Goal: Information Seeking & Learning: Find specific fact

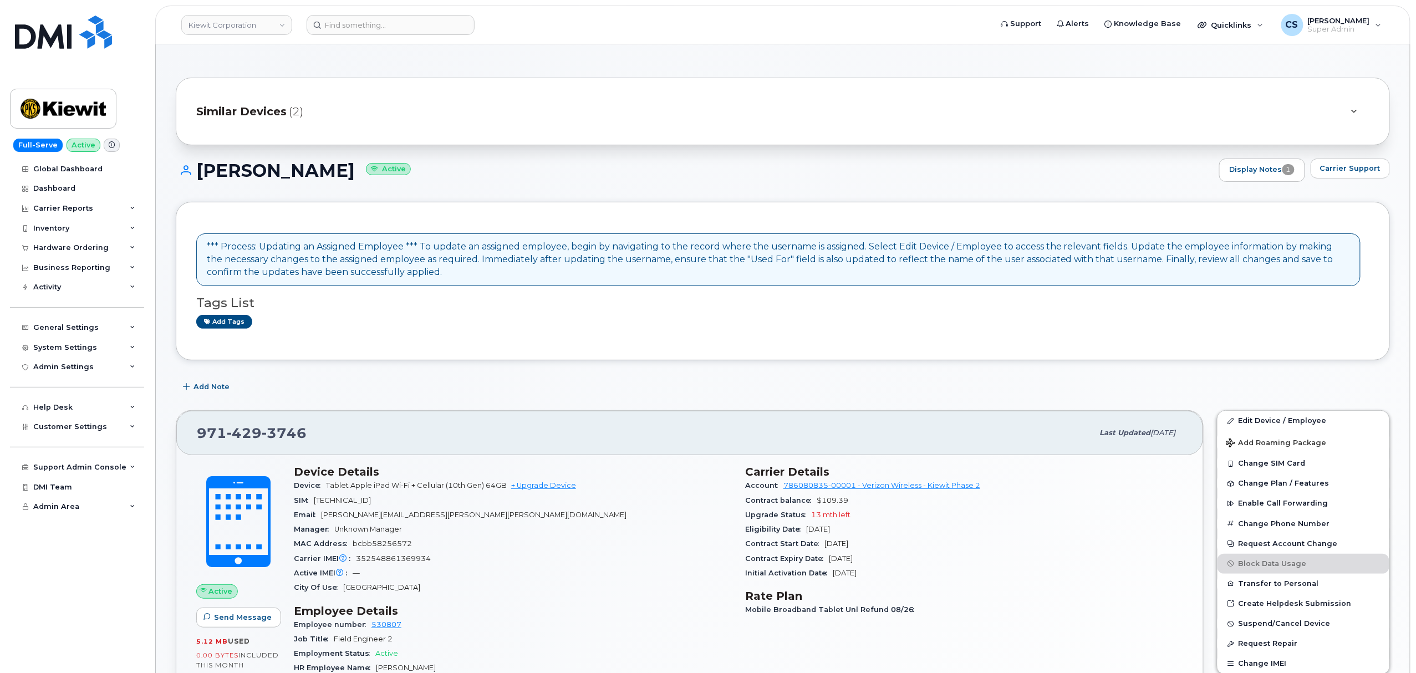
click at [383, 34] on header "Kiewit Corporation Support Alerts Knowledge Base Quicklinks Suspend / Cancel De…" at bounding box center [782, 25] width 1255 height 39
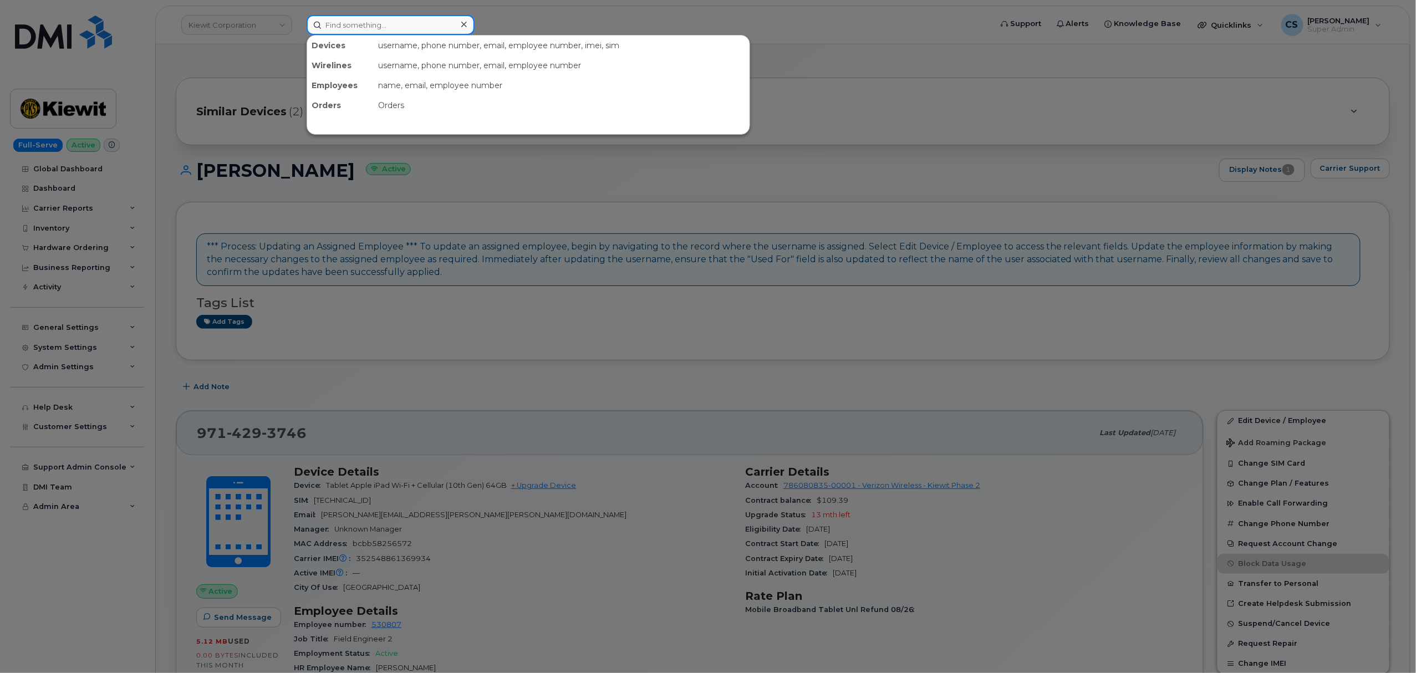
click at [383, 27] on input at bounding box center [391, 25] width 168 height 20
paste input "5189486447"
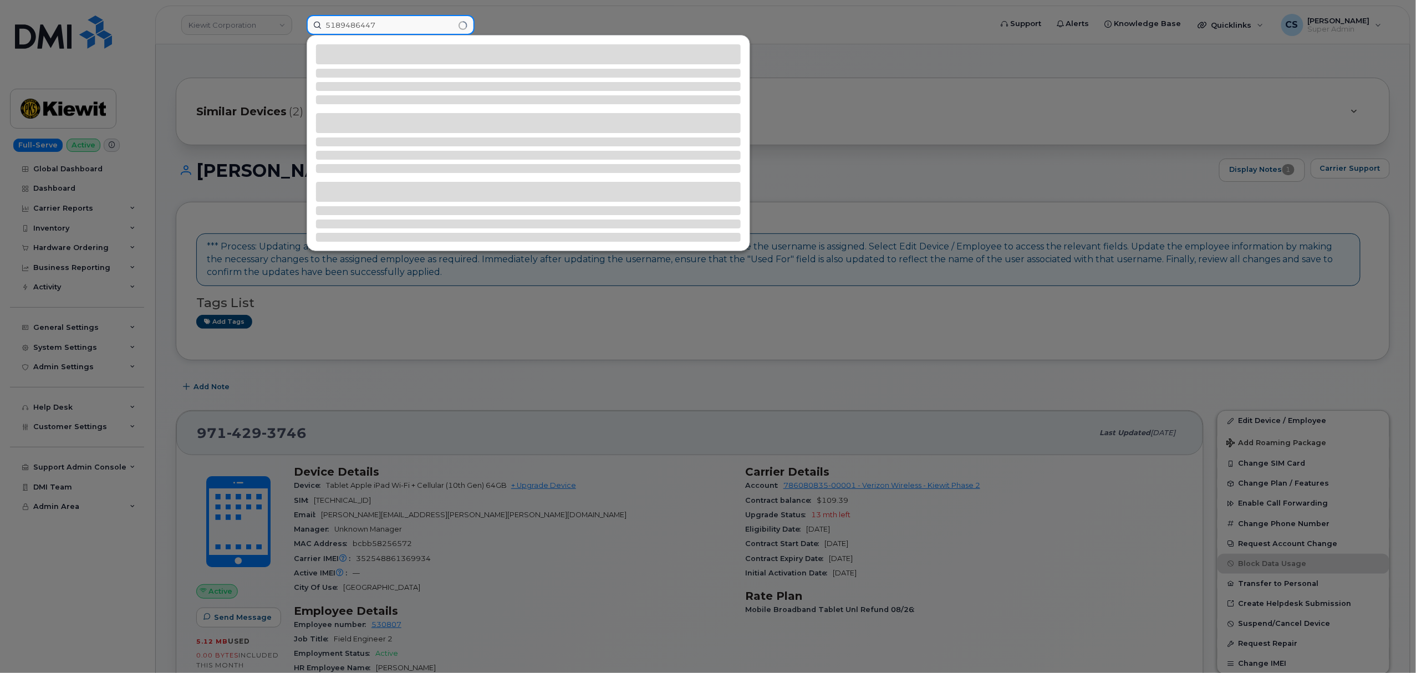
type input "5189486447"
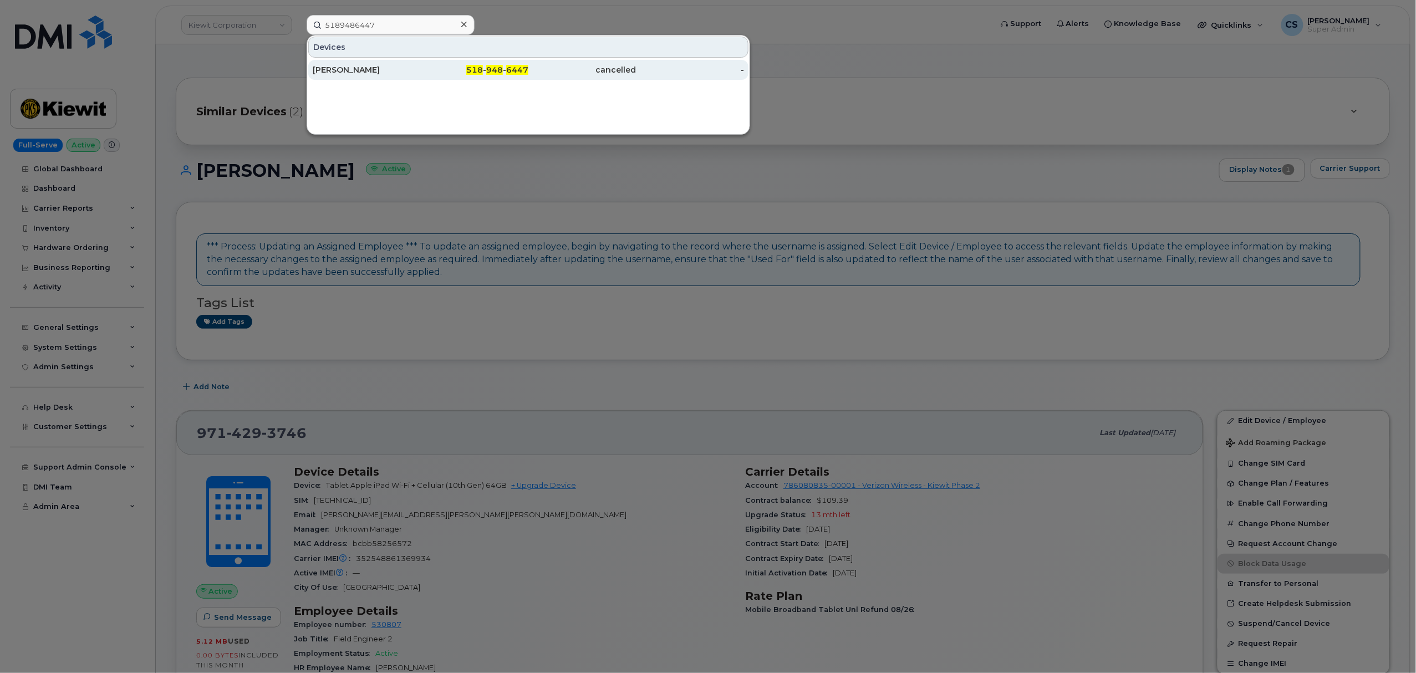
click at [485, 69] on div "518 - 948 - 6447" at bounding box center [475, 69] width 108 height 11
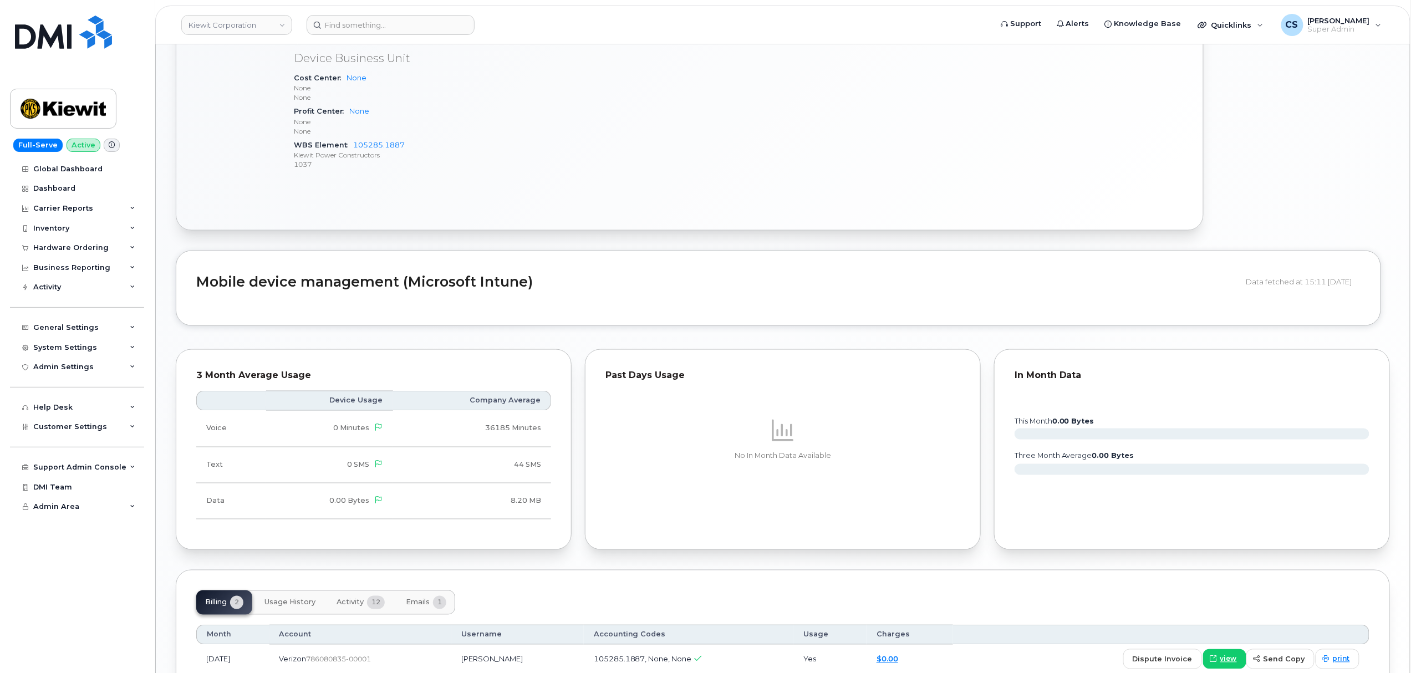
scroll to position [791, 0]
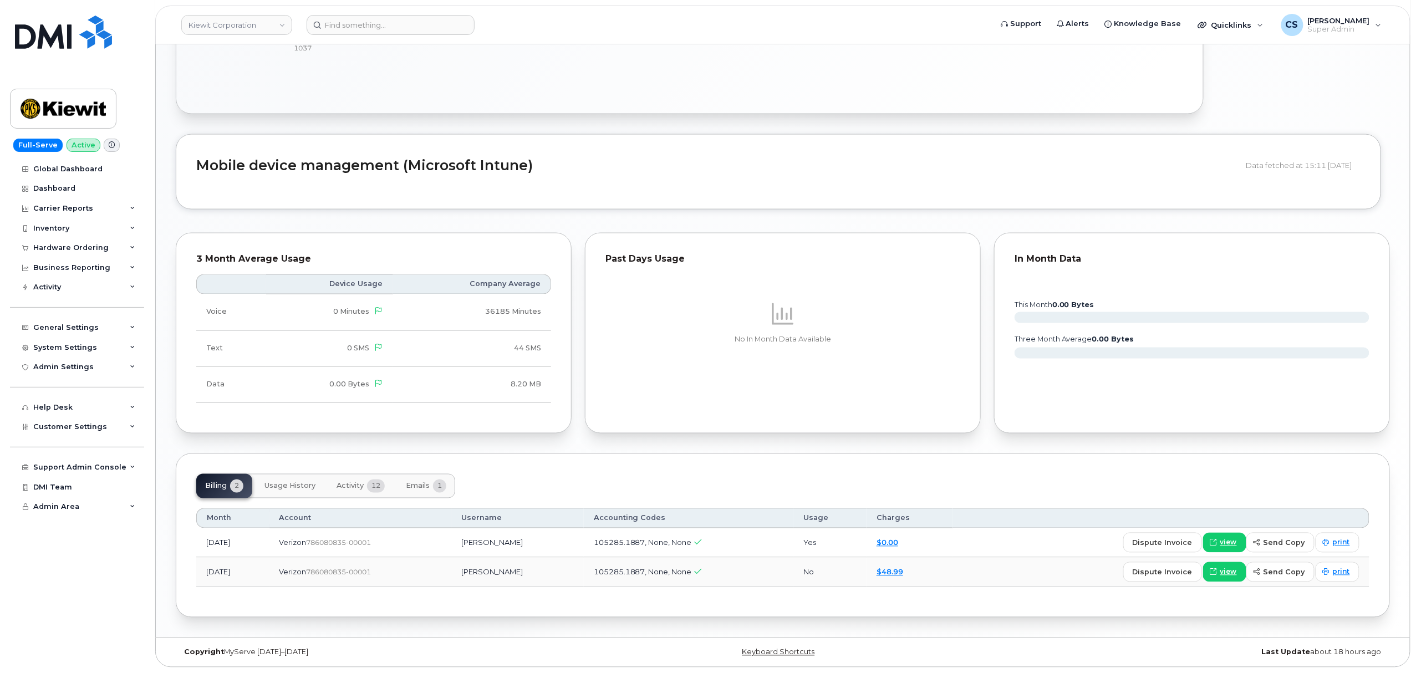
click at [347, 485] on span "Activity" at bounding box center [350, 486] width 27 height 9
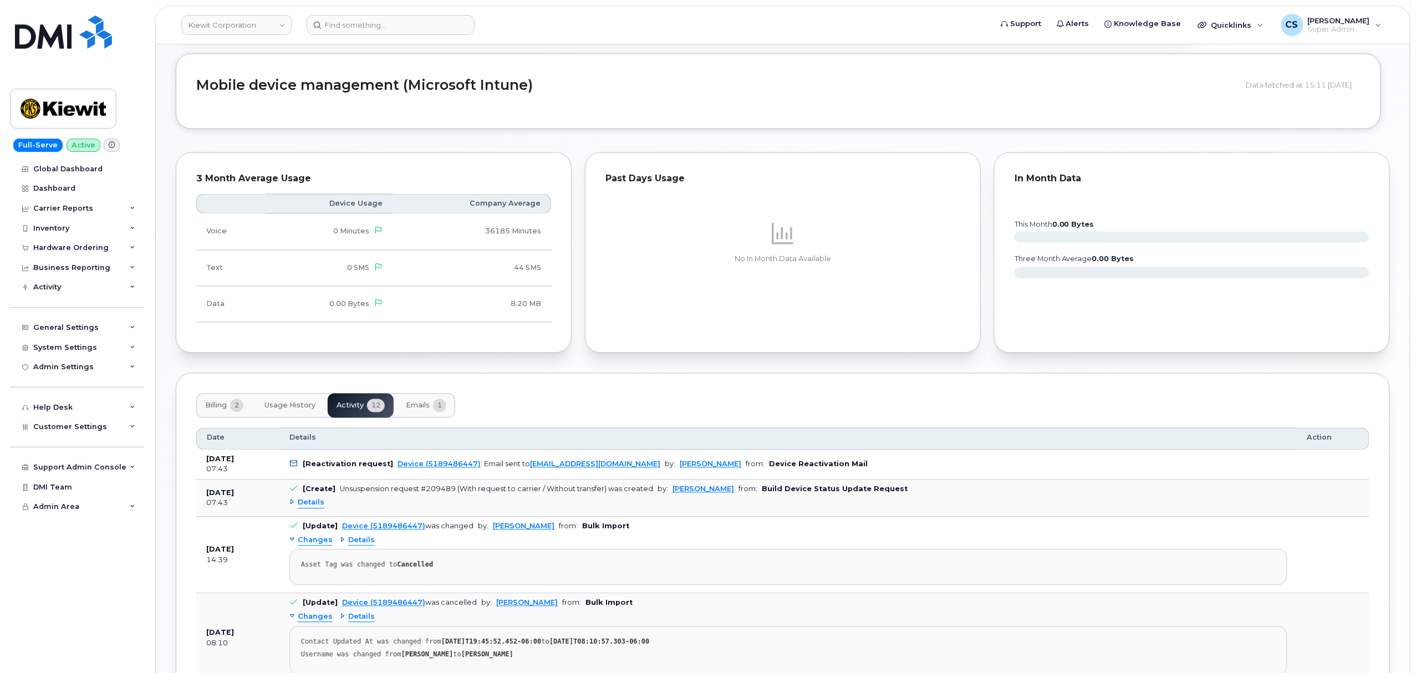
scroll to position [1087, 0]
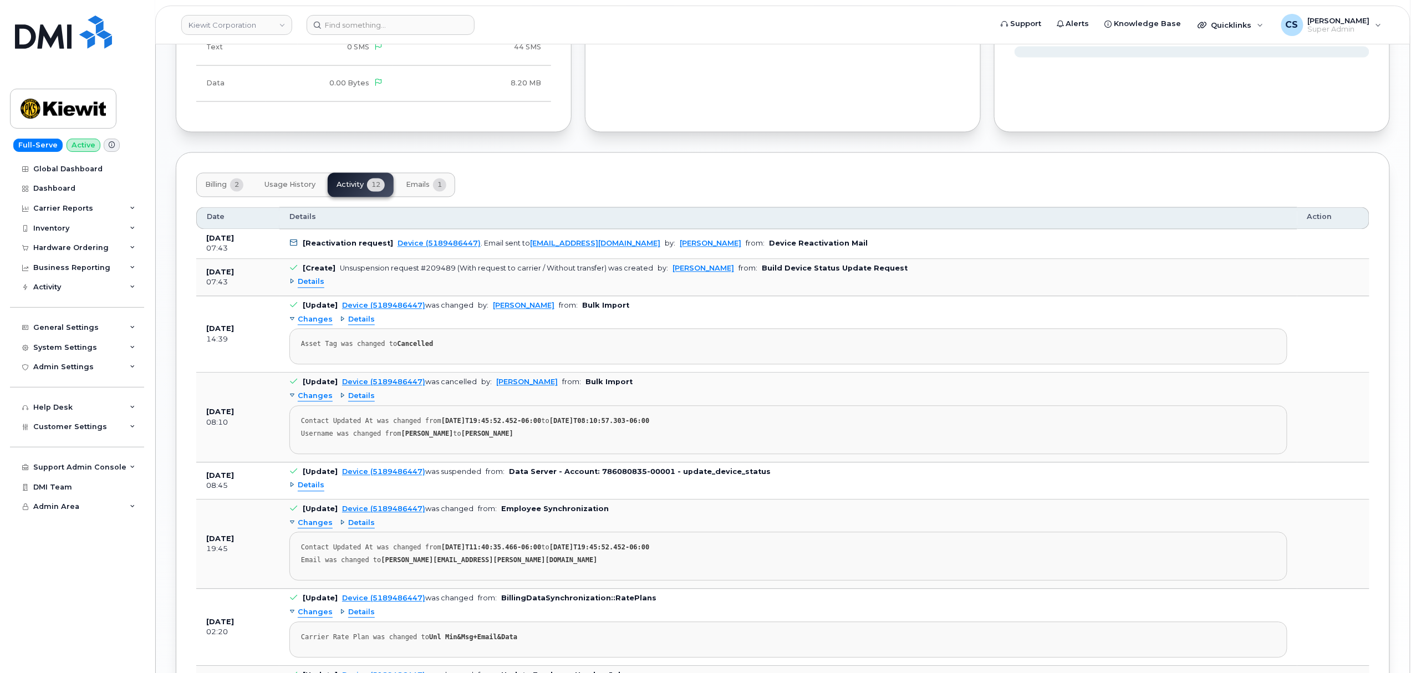
click at [309, 285] on span "Details" at bounding box center [311, 282] width 27 height 11
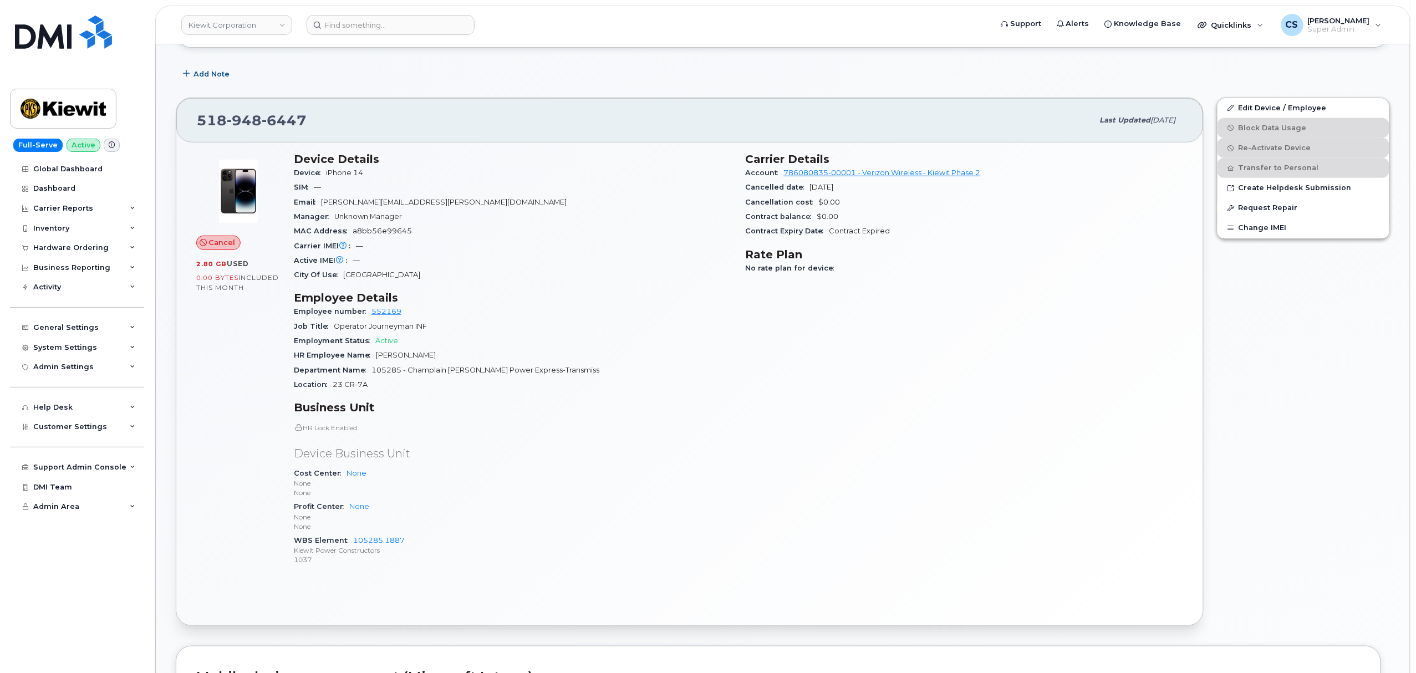
scroll to position [0, 0]
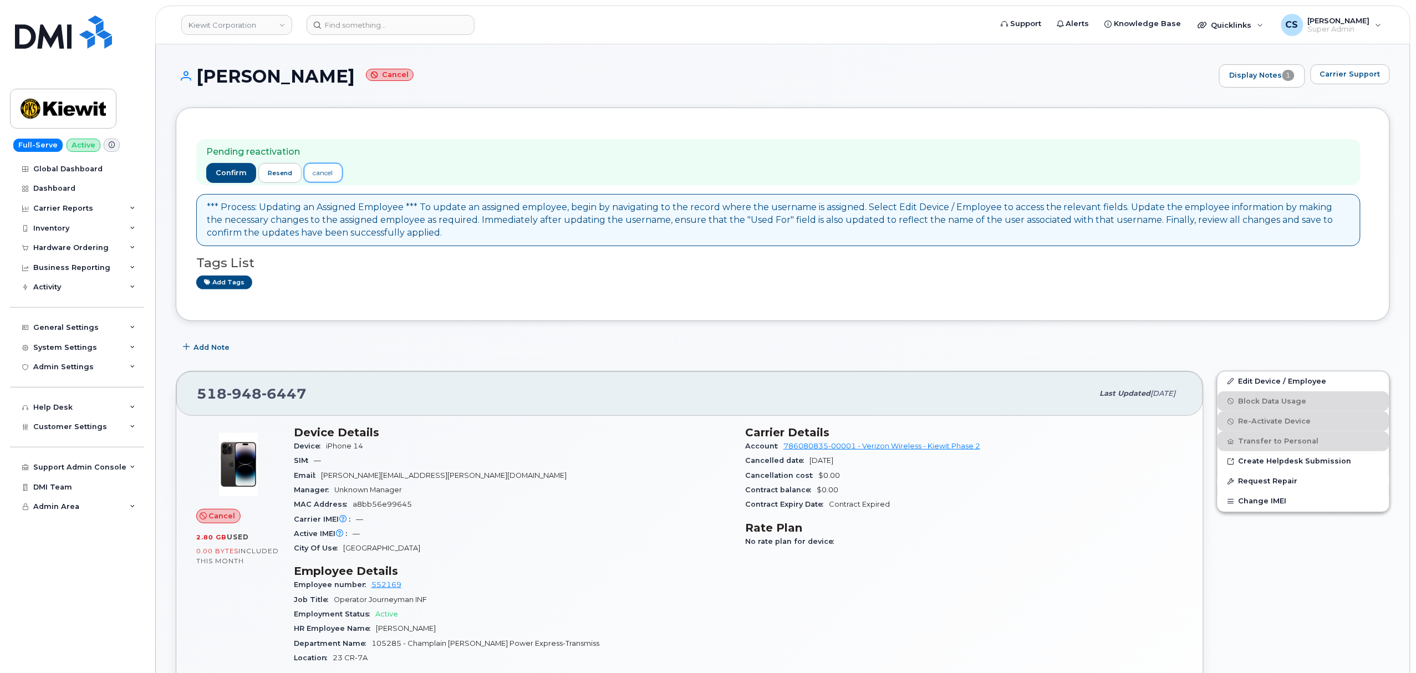
click at [323, 174] on div "cancel" at bounding box center [323, 173] width 20 height 10
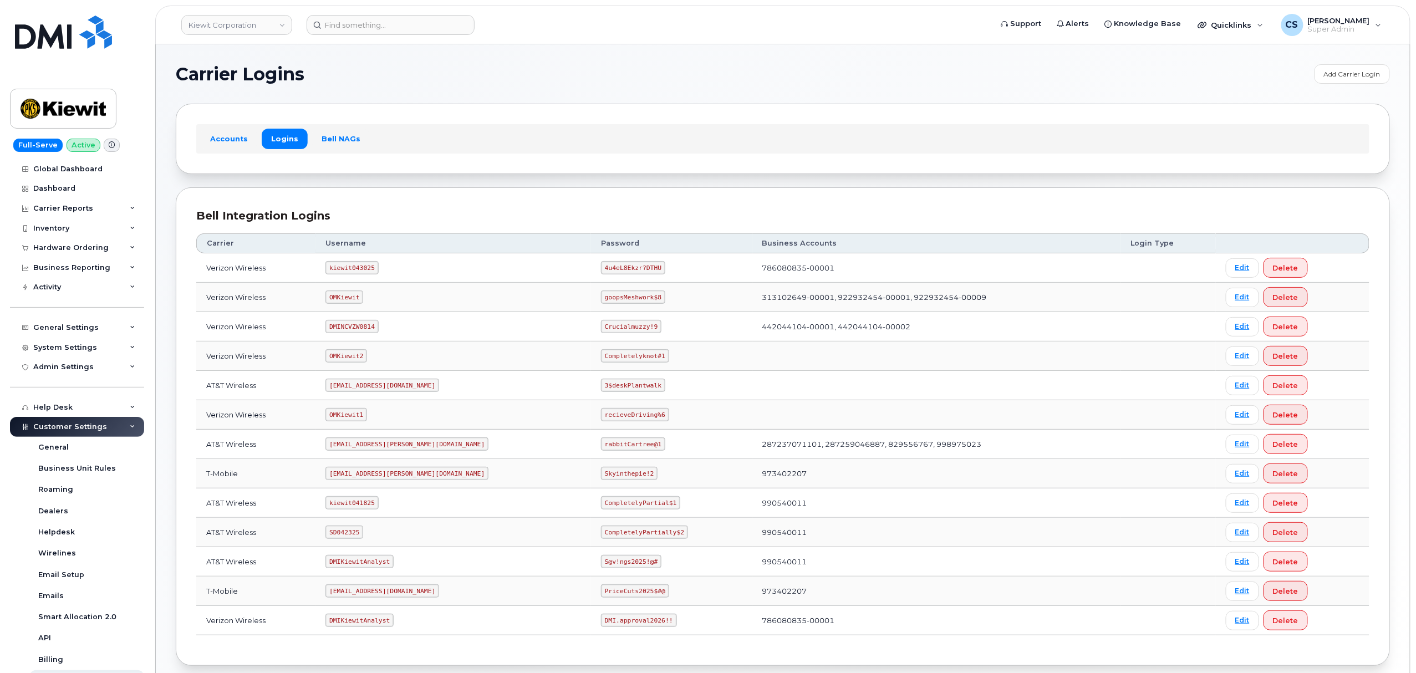
click at [355, 268] on code "kiewit043025" at bounding box center [351, 267] width 53 height 13
copy code "kiewit043025"
drag, startPoint x: 608, startPoint y: 269, endPoint x: 552, endPoint y: 273, distance: 55.6
click at [601, 273] on code "4u4eL8Ekzr?DTHU" at bounding box center [633, 267] width 64 height 13
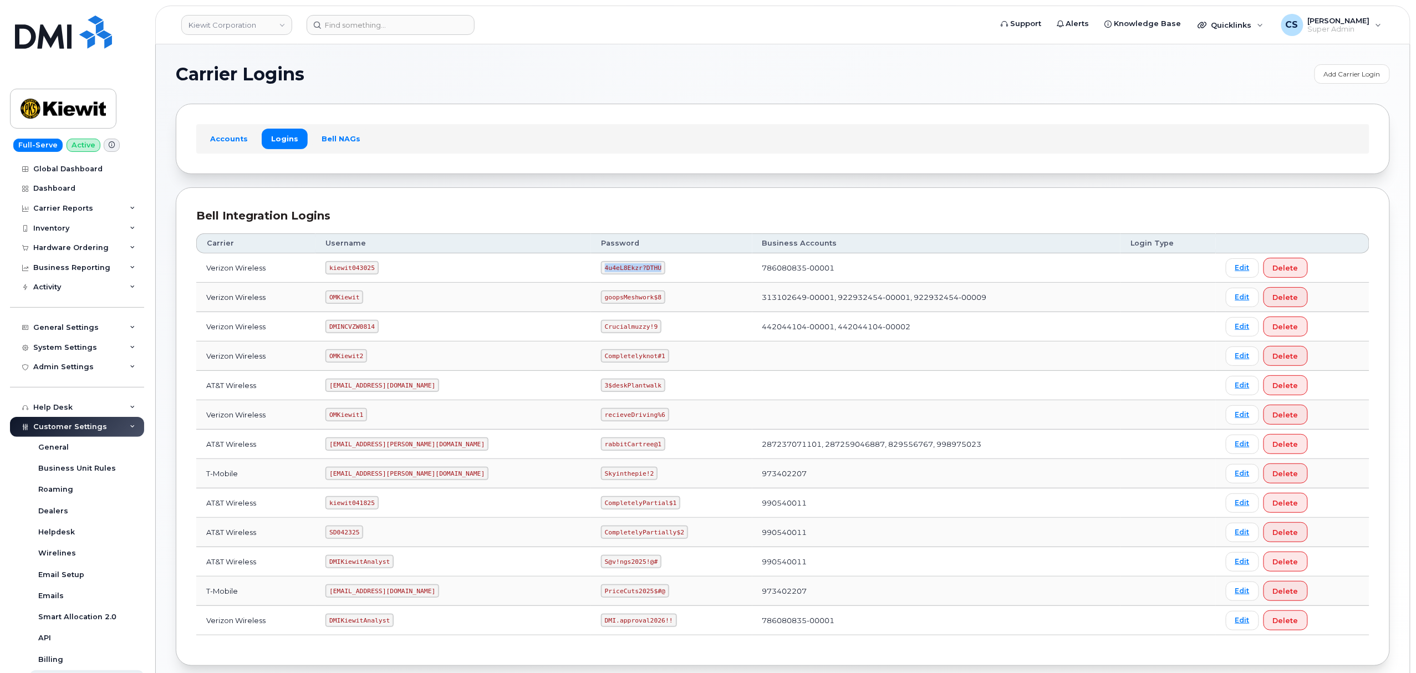
copy code "4u4eL8Ekzr?DTHU"
click at [362, 536] on code "SD042325" at bounding box center [344, 532] width 38 height 13
copy code "SD042325"
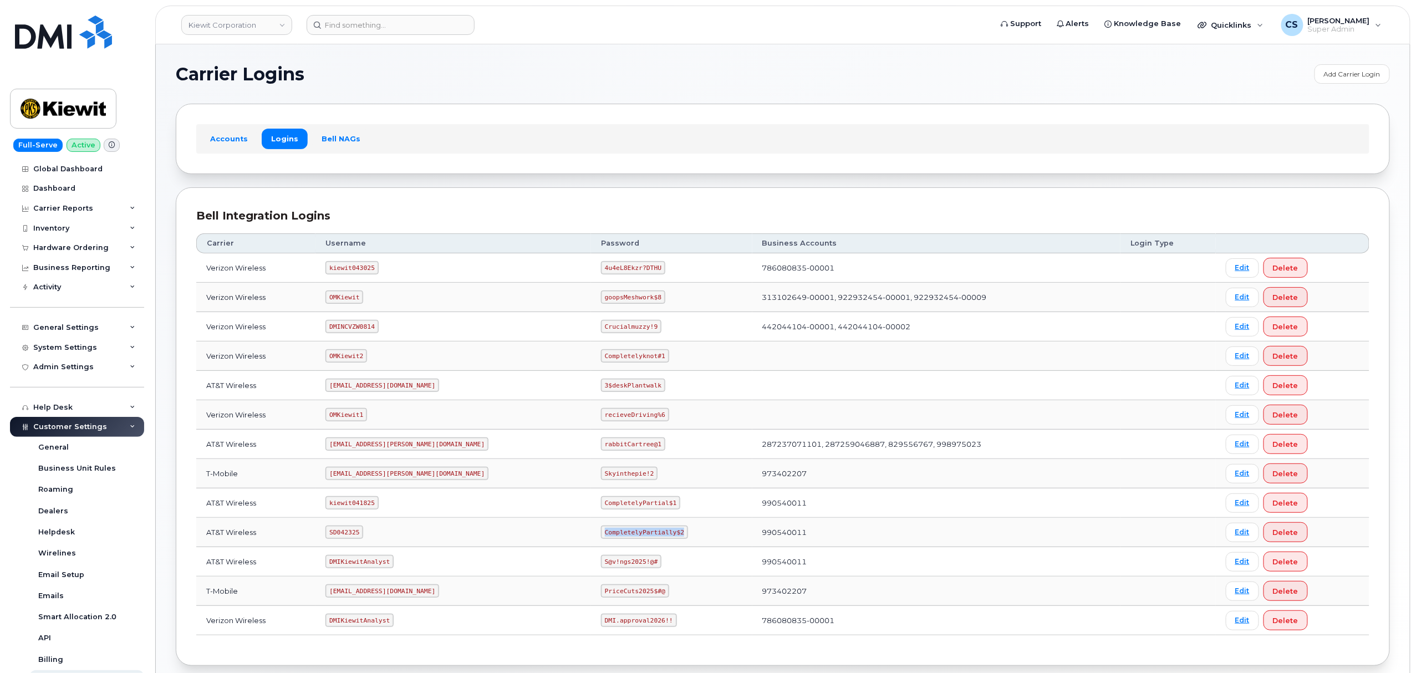
copy code "CompletelyPartially$2"
drag, startPoint x: 625, startPoint y: 537, endPoint x: 556, endPoint y: 532, distance: 70.0
click at [601, 532] on code "CompletelyPartially$2" at bounding box center [644, 532] width 87 height 13
drag, startPoint x: 403, startPoint y: 477, endPoint x: 323, endPoint y: 475, distance: 79.9
click at [323, 475] on tr "T-Mobile ms-kiewit@dminc.com Skyinthepie!2 973402207 Edit Delete" at bounding box center [782, 473] width 1173 height 29
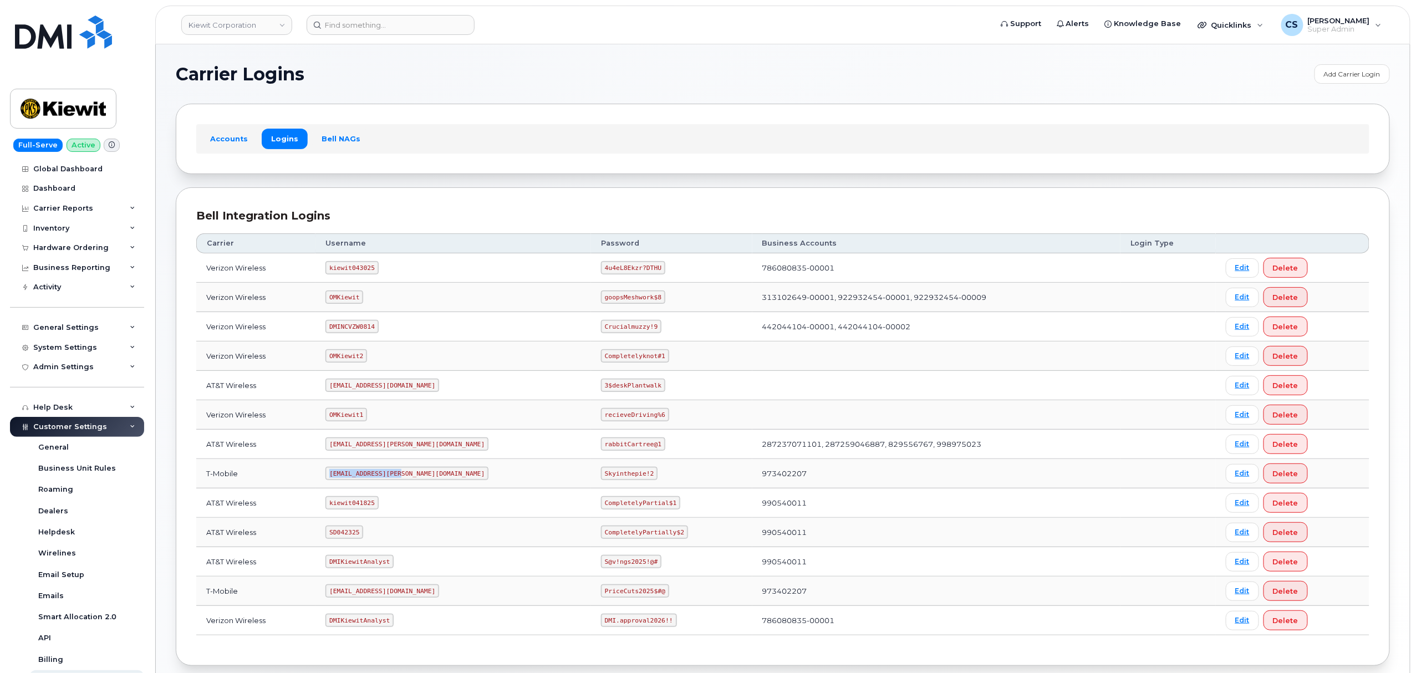
drag, startPoint x: 404, startPoint y: 475, endPoint x: 338, endPoint y: 475, distance: 66.5
click at [338, 475] on code "ms-kiewit@dminc.com" at bounding box center [406, 473] width 163 height 13
copy code "ms-kiewit@dminc.com"
drag, startPoint x: 600, startPoint y: 477, endPoint x: 555, endPoint y: 477, distance: 44.9
click at [601, 477] on code "Skyinthepie!2" at bounding box center [629, 473] width 57 height 13
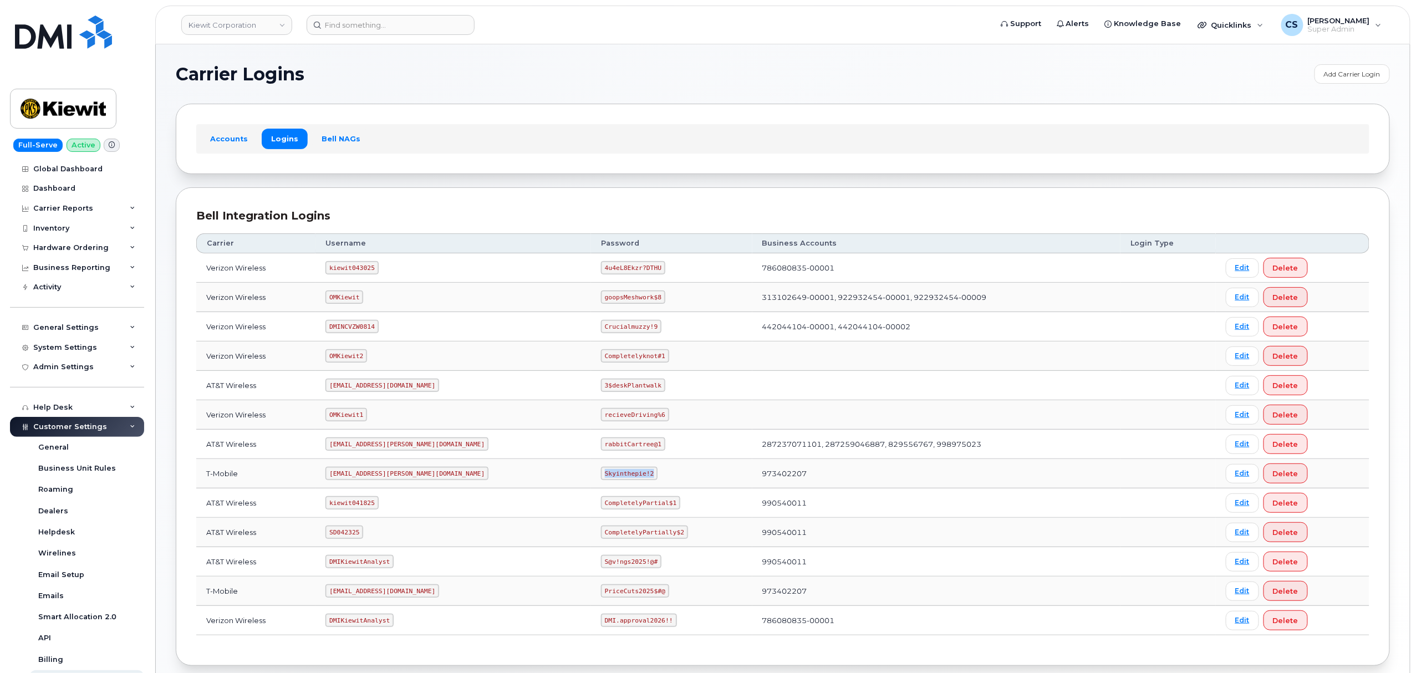
copy code "Skyinthepie!2"
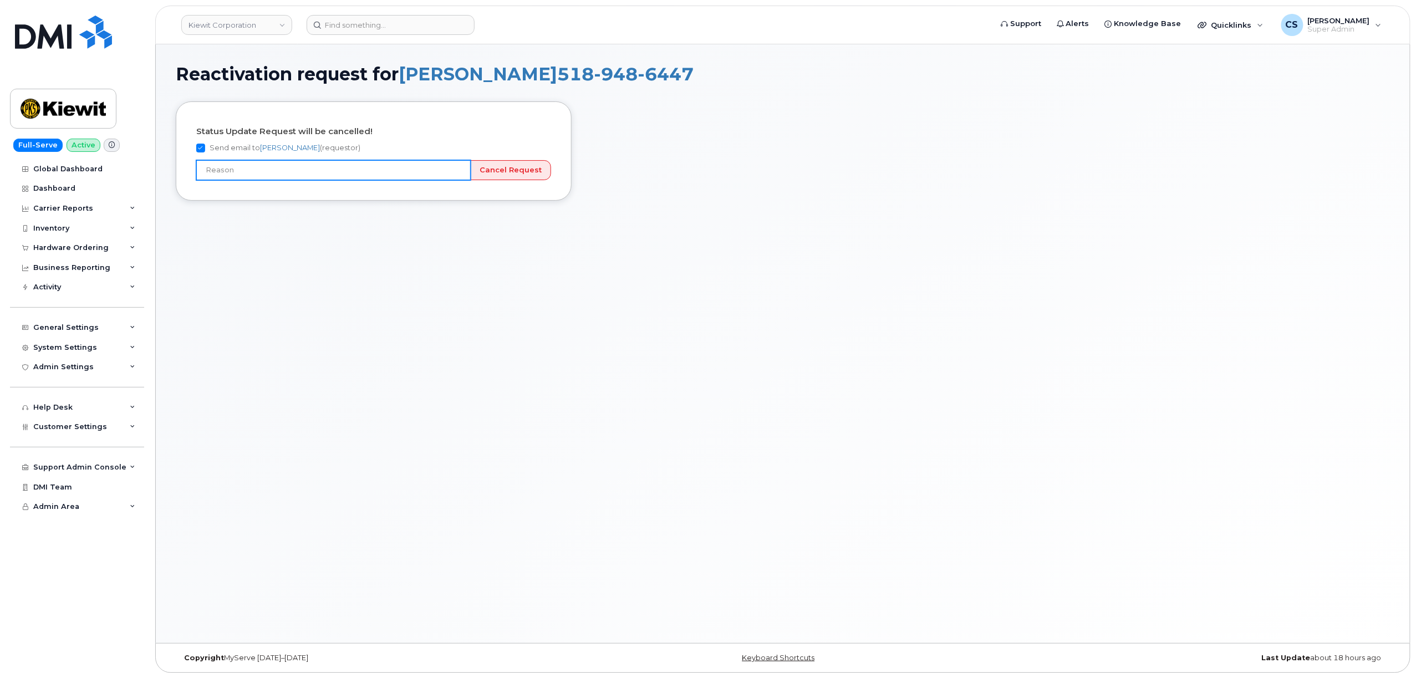
click at [373, 179] on input "text" at bounding box center [333, 170] width 274 height 20
type input "Incorrect number"
click at [507, 173] on input "Cancel Request" at bounding box center [510, 170] width 81 height 21
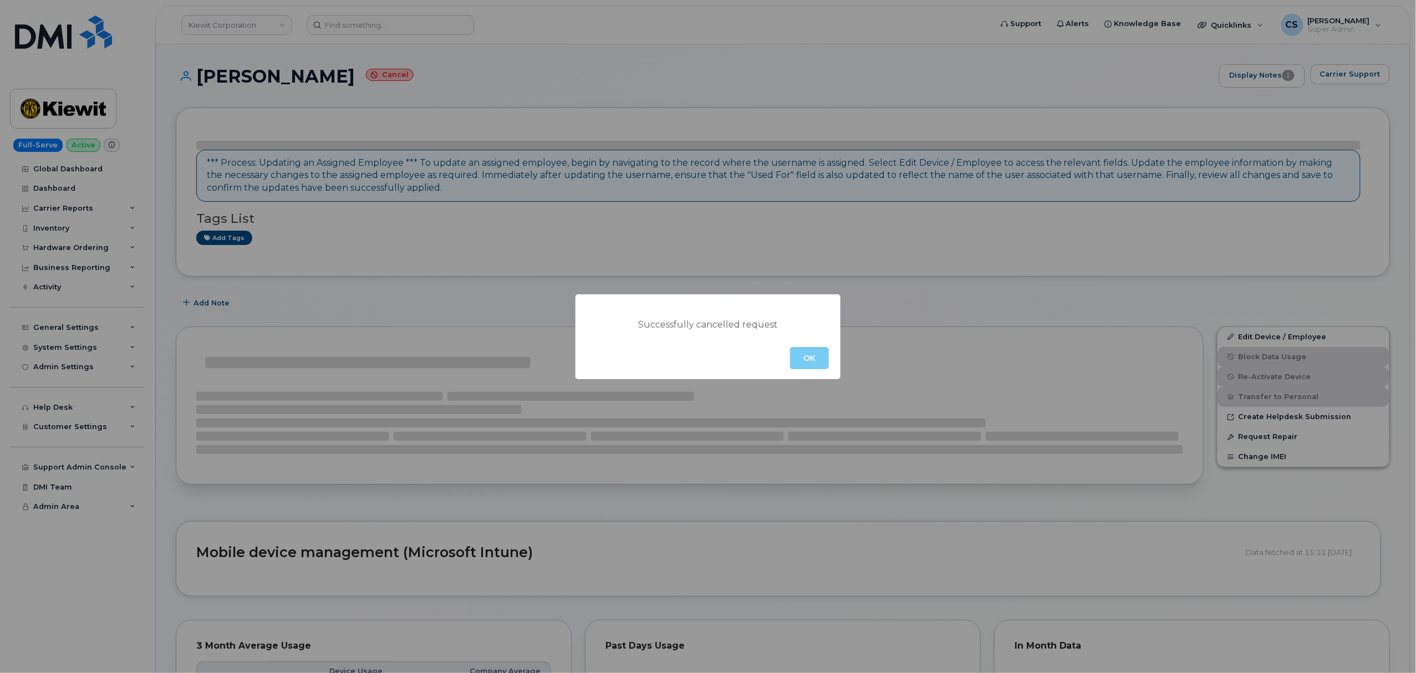
click at [821, 363] on button "OK" at bounding box center [809, 358] width 39 height 22
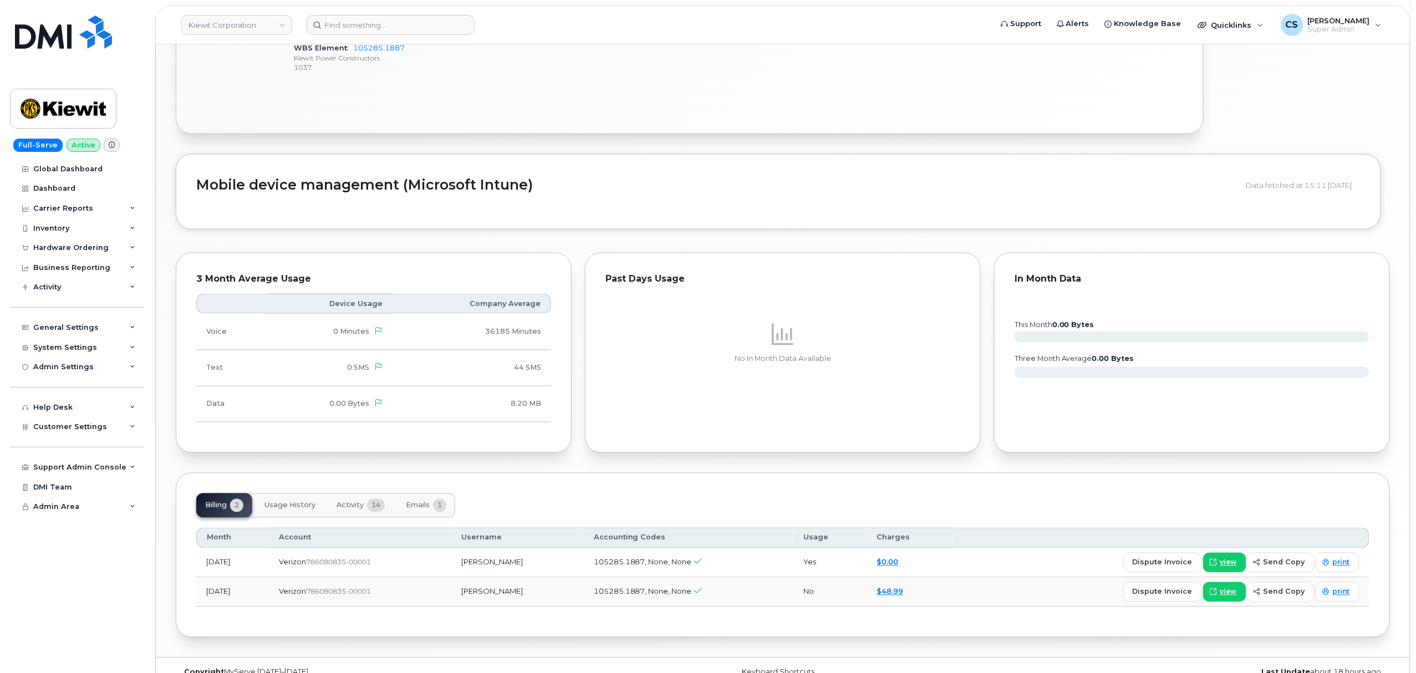
scroll to position [736, 0]
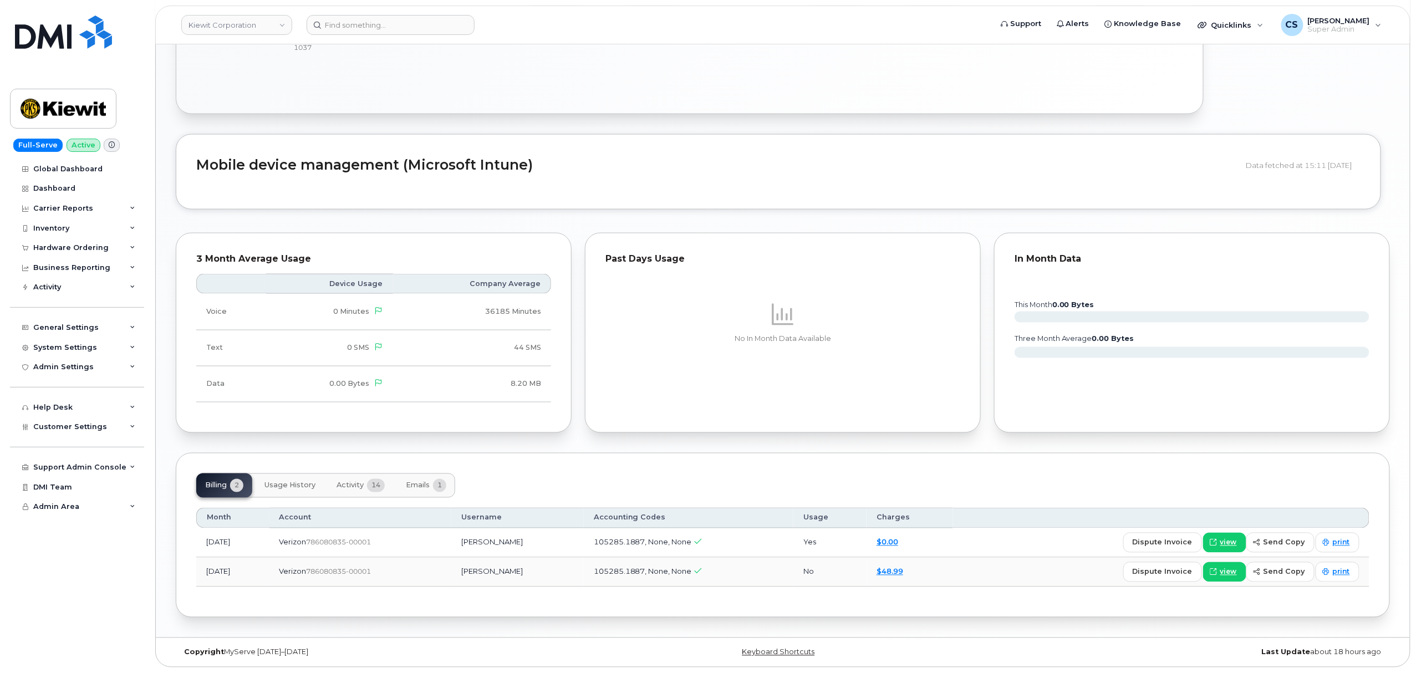
click at [347, 484] on span "Activity" at bounding box center [350, 485] width 27 height 9
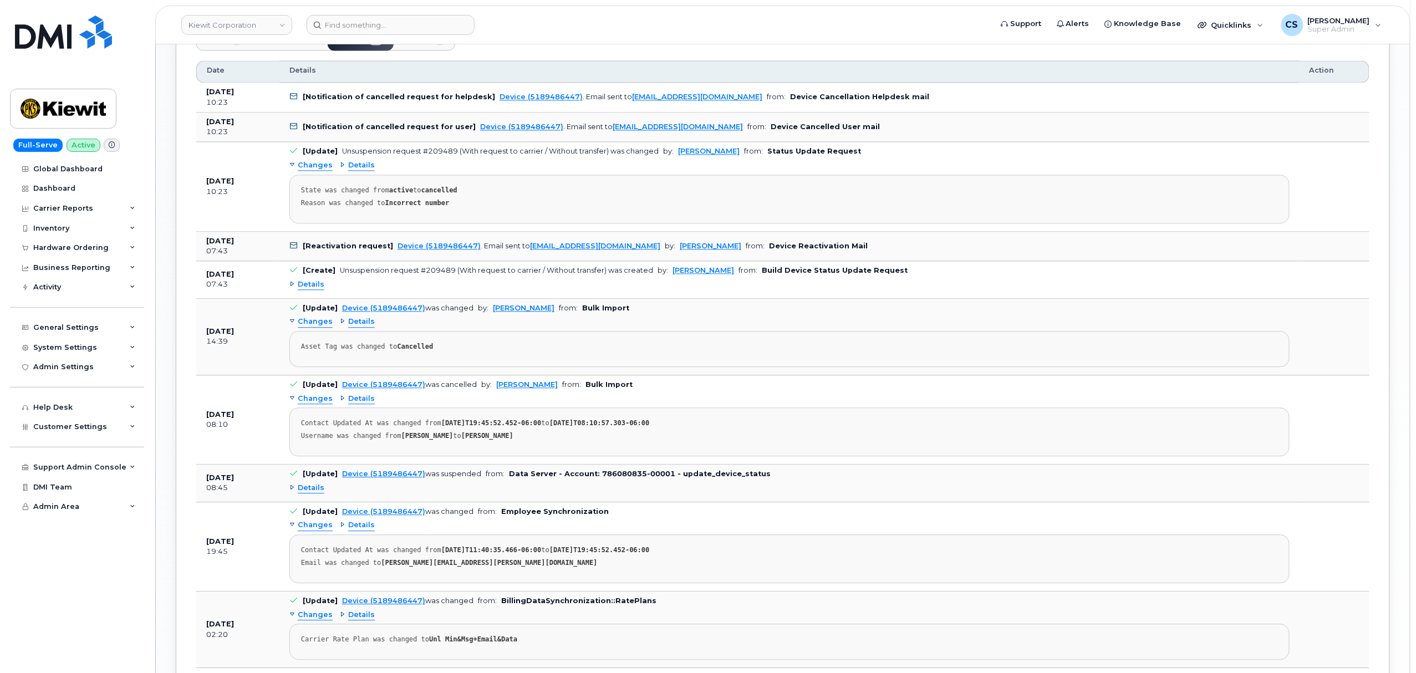
scroll to position [1180, 0]
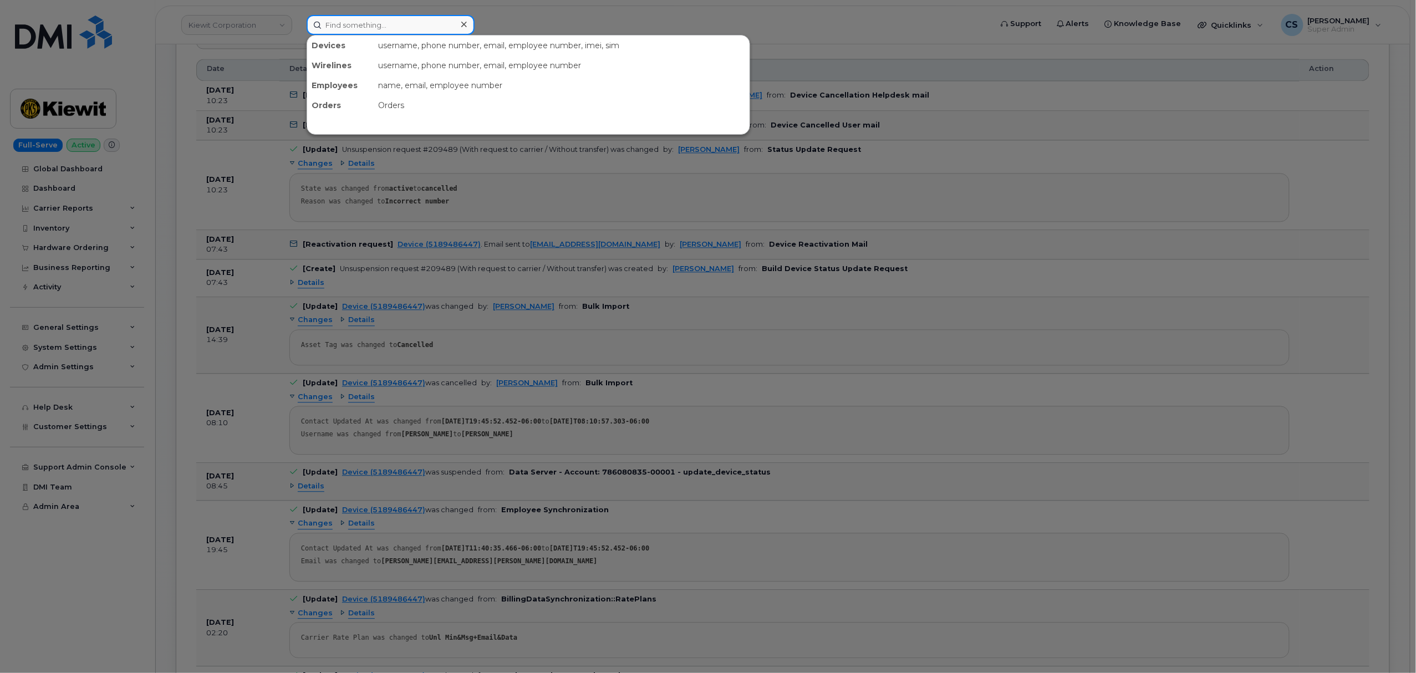
click at [395, 19] on input at bounding box center [391, 25] width 168 height 20
paste input "302763"
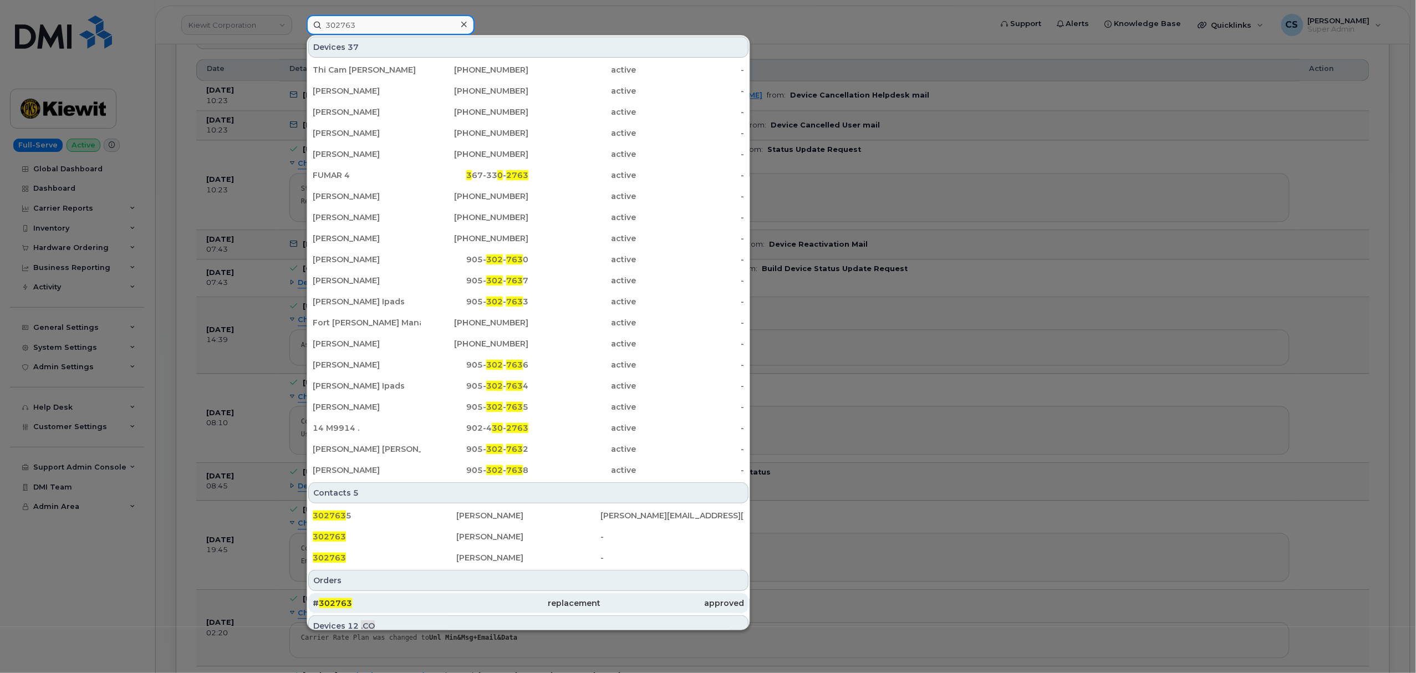
type input "302763"
click at [347, 603] on span "302763" at bounding box center [335, 603] width 33 height 10
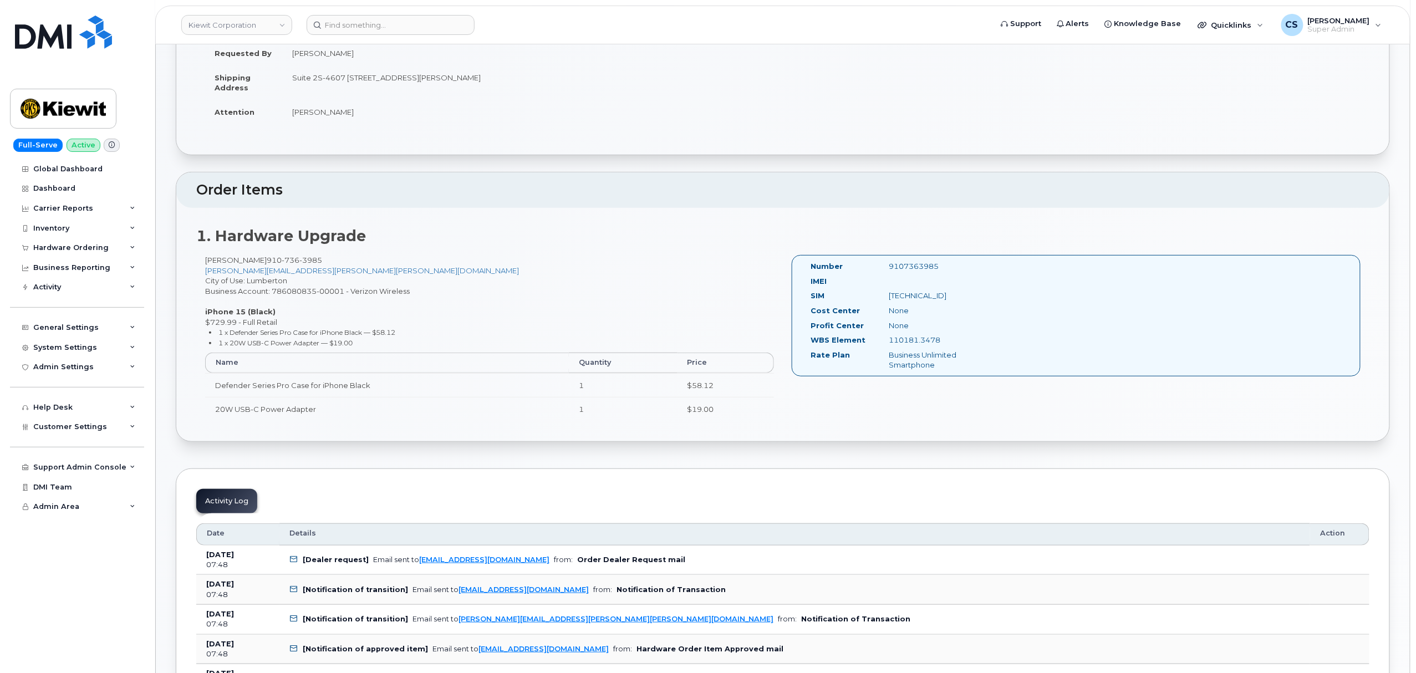
scroll to position [147, 0]
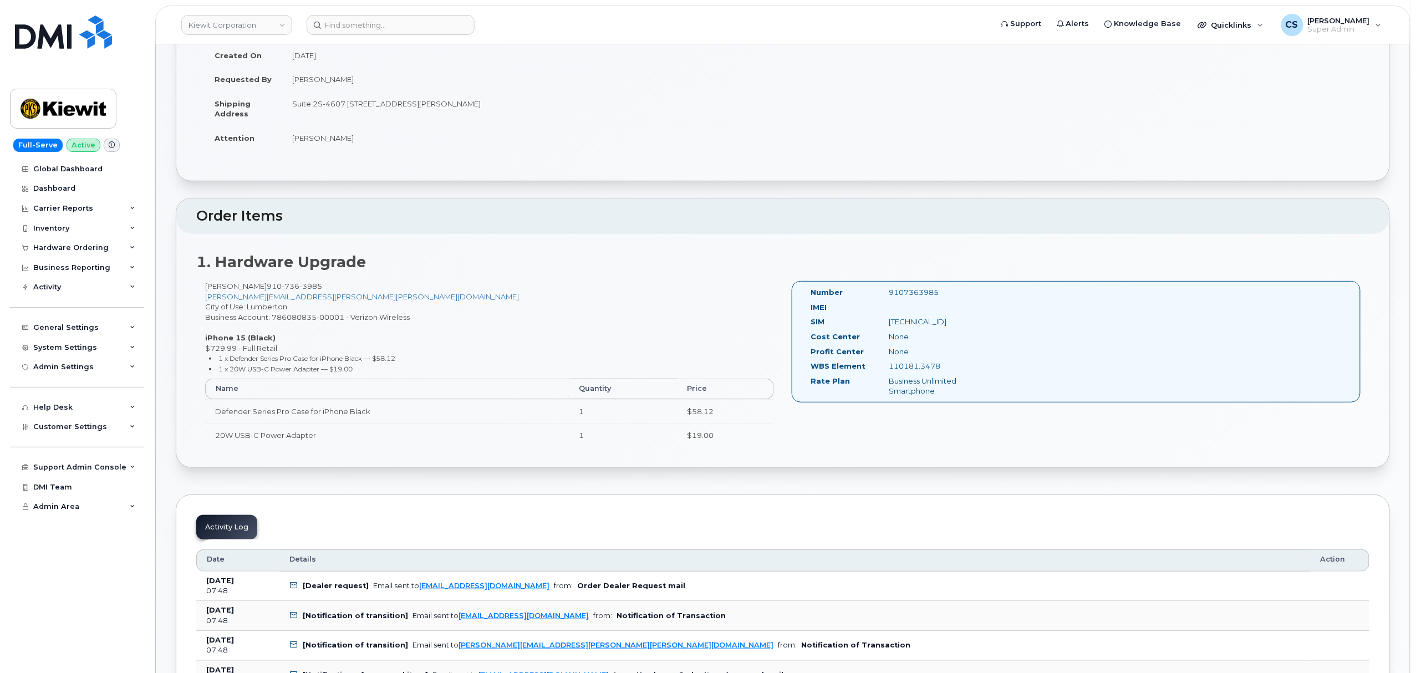
click at [914, 295] on div "9107363985" at bounding box center [936, 292] width 110 height 11
copy div "9107363985"
click at [359, 27] on input at bounding box center [391, 25] width 168 height 20
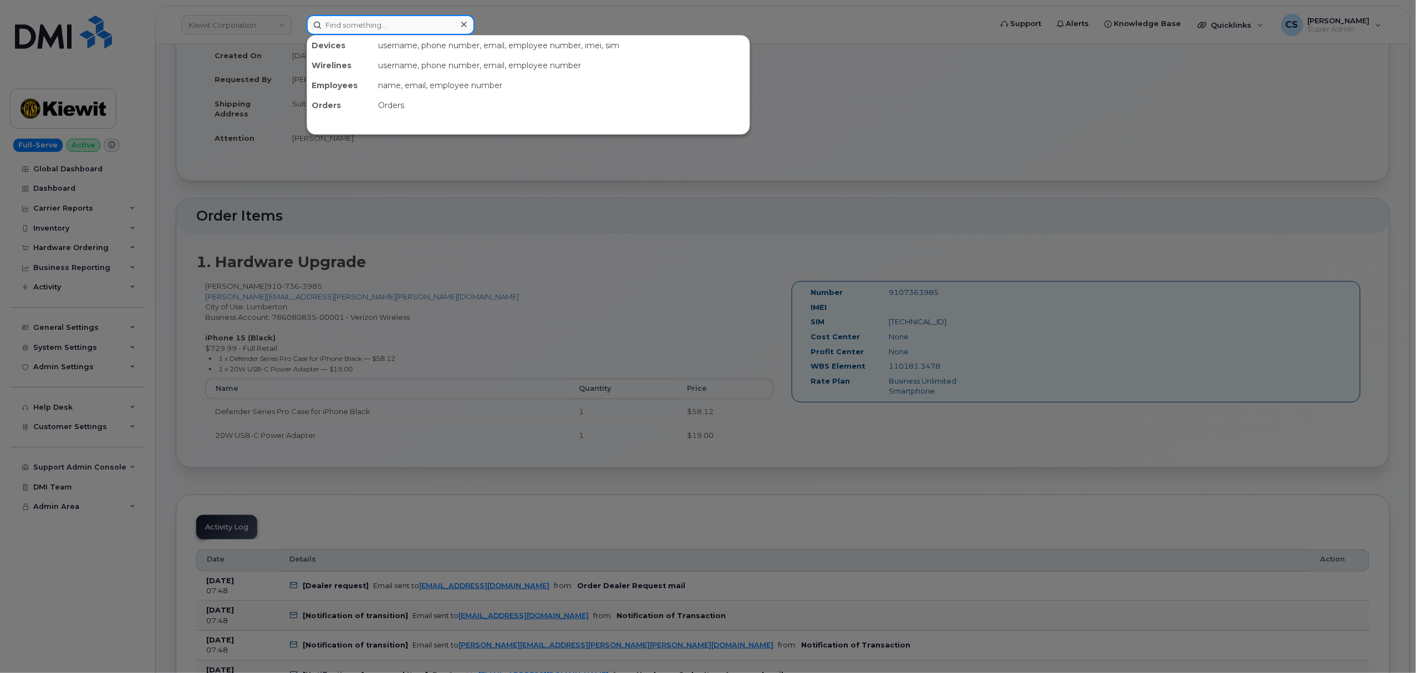
click at [359, 26] on input at bounding box center [391, 25] width 168 height 20
paste input "302651"
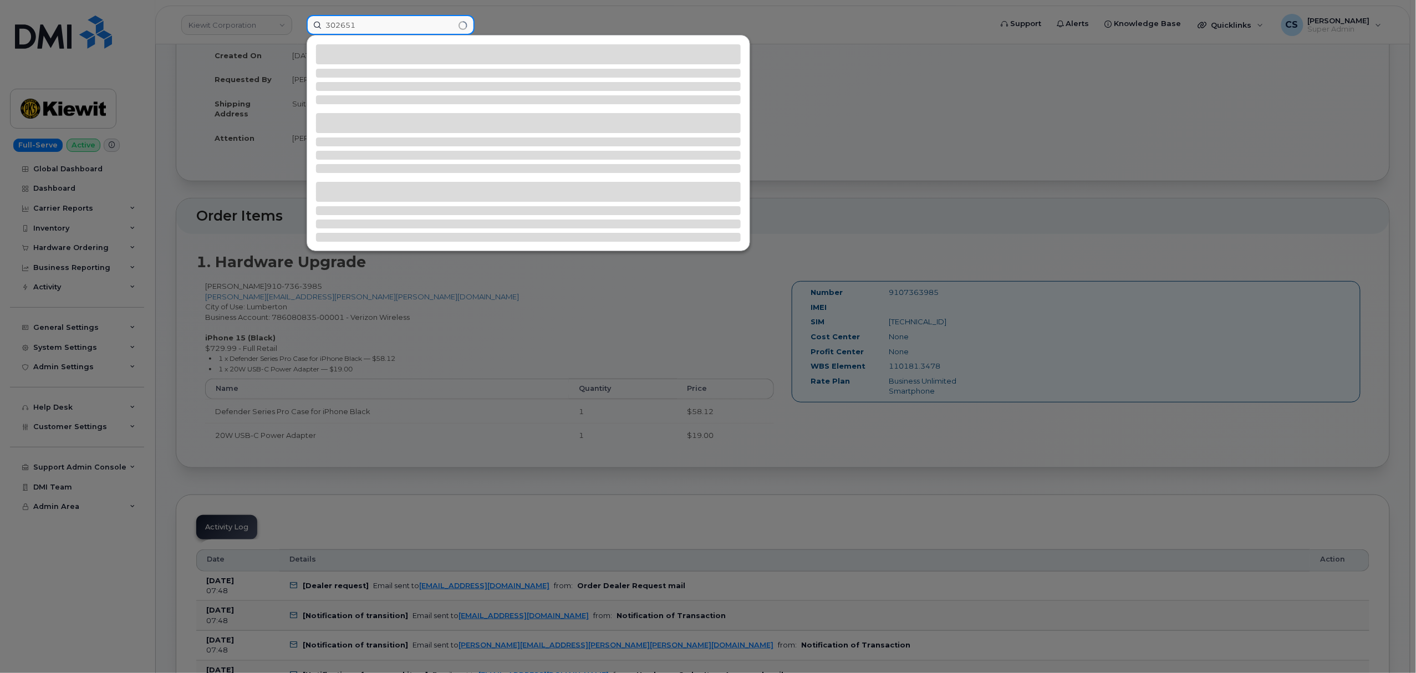
type input "302651"
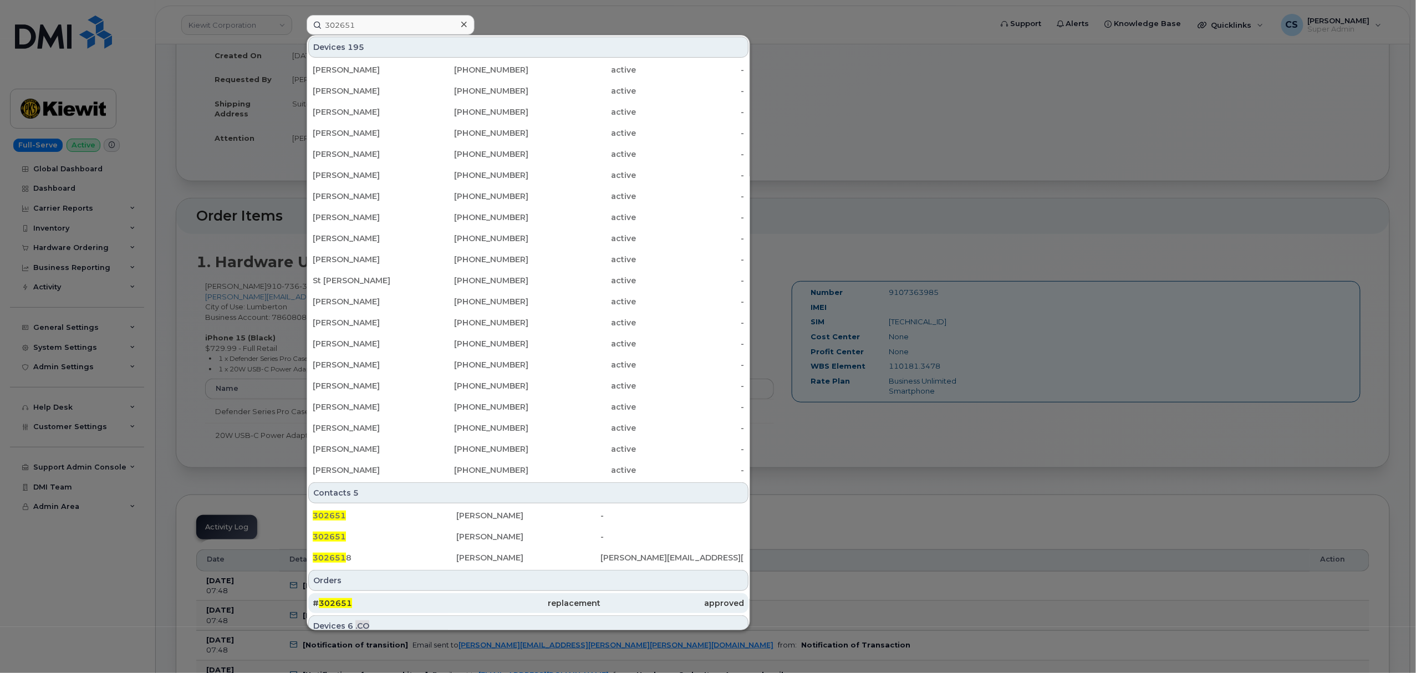
click at [334, 606] on span "302651" at bounding box center [335, 603] width 33 height 10
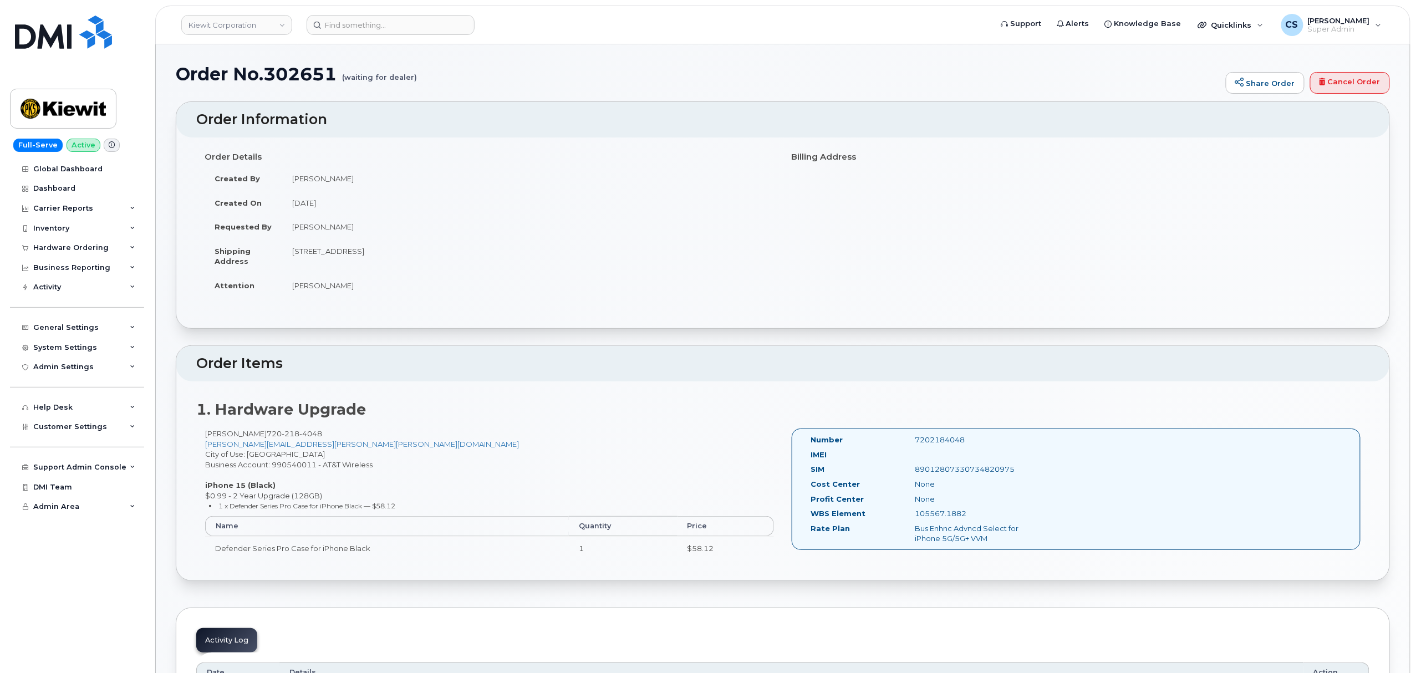
click at [935, 440] on div "7202184048" at bounding box center [980, 440] width 146 height 11
copy div "7202184048"
click at [368, 26] on input at bounding box center [391, 25] width 168 height 20
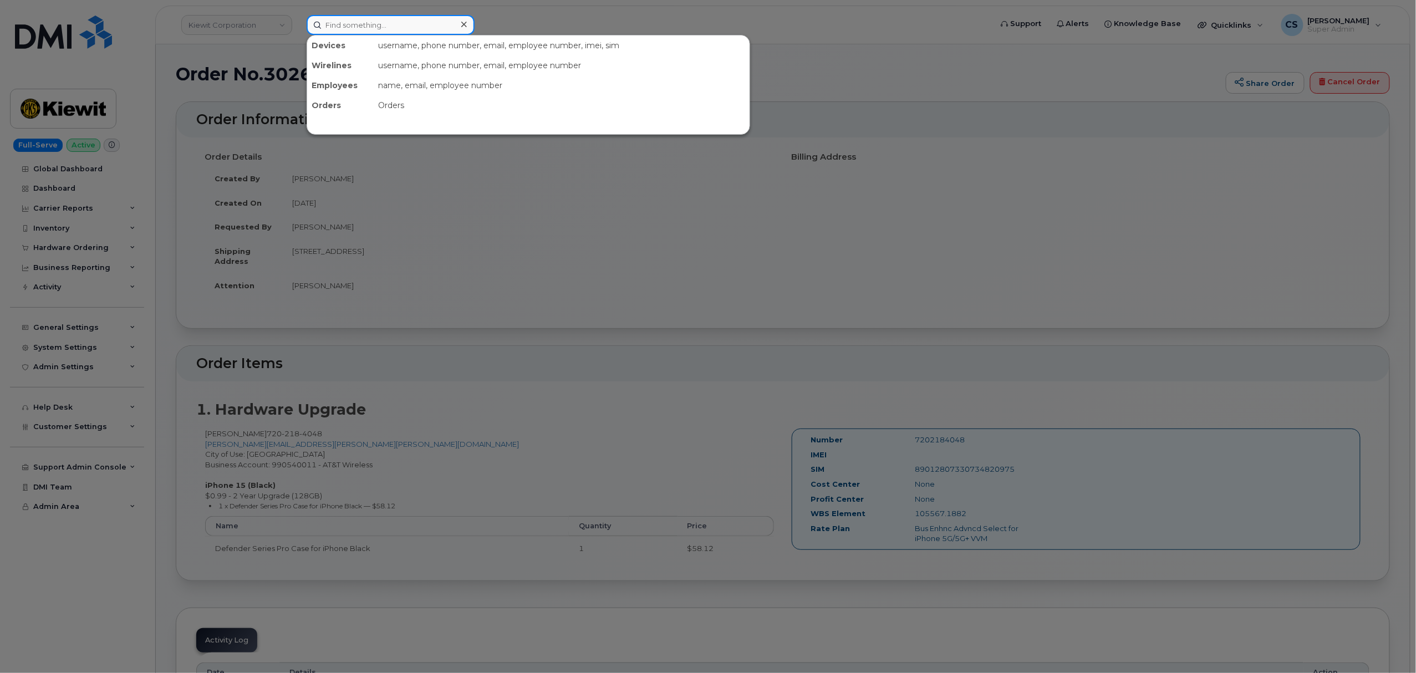
paste input "302859"
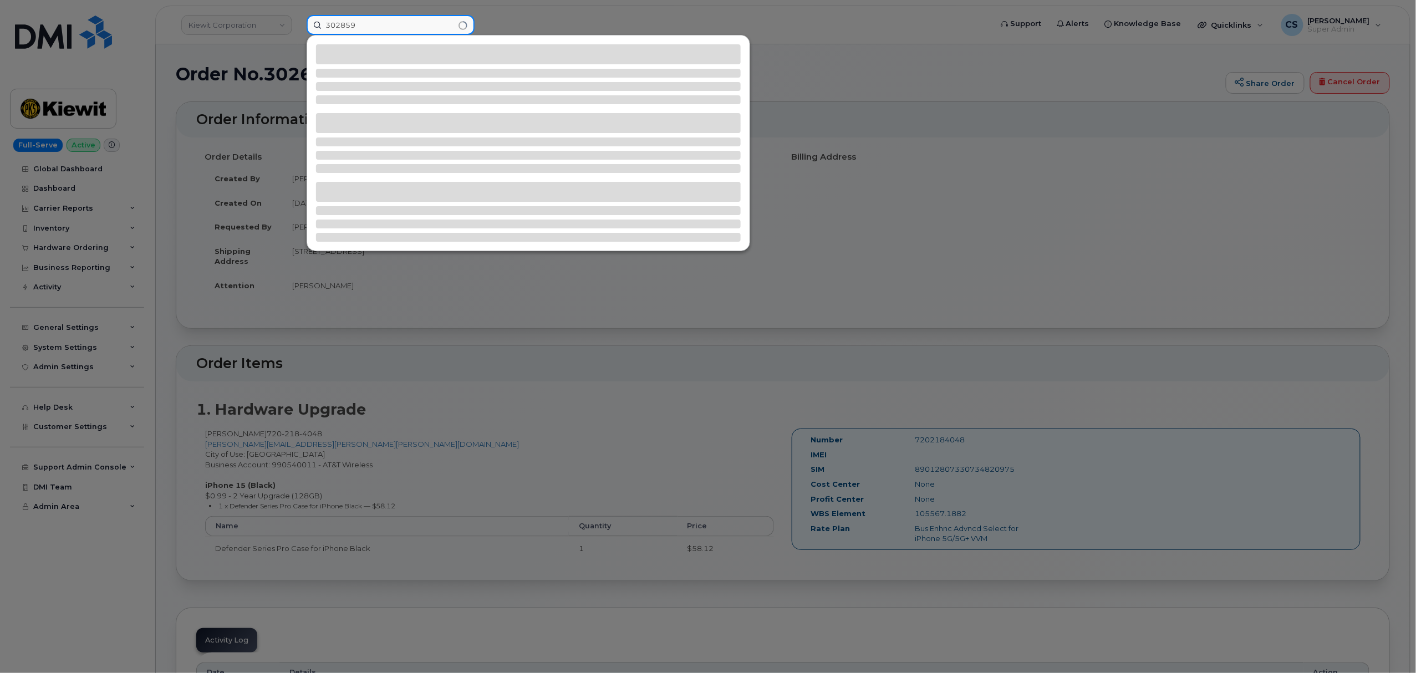
type input "302859"
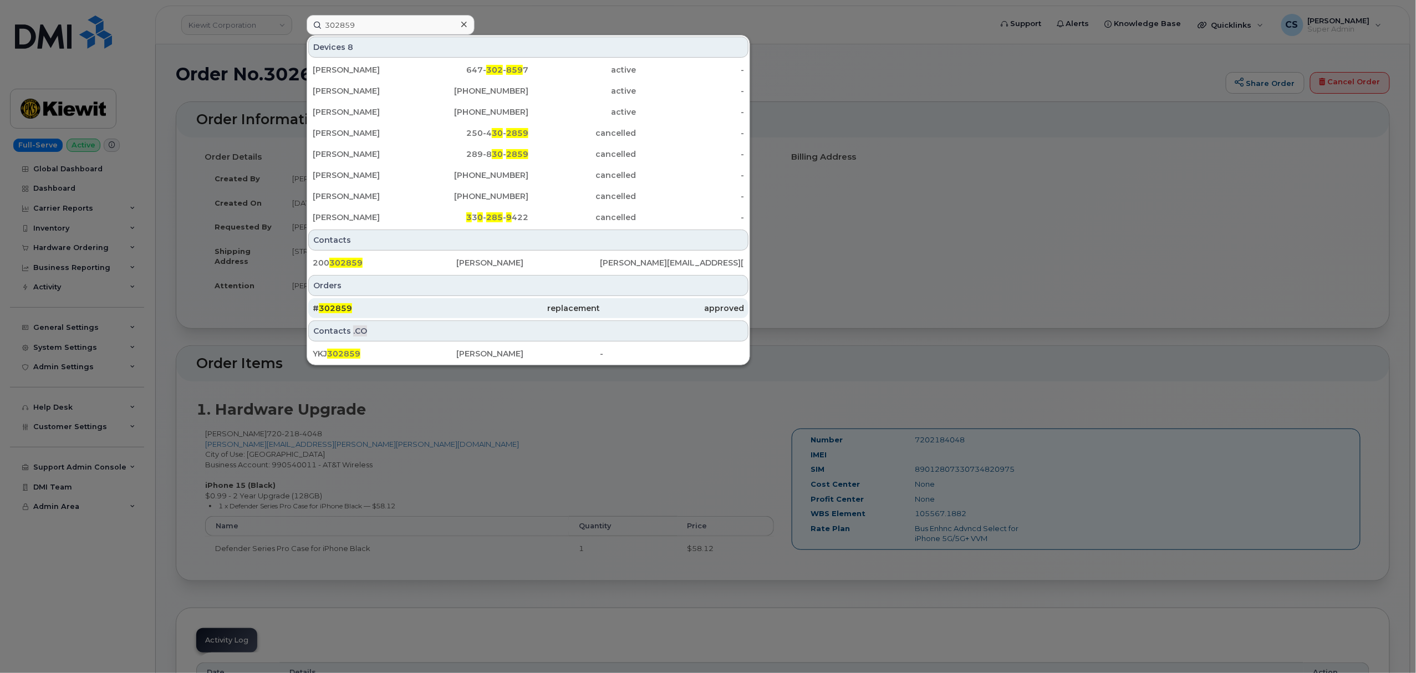
click at [329, 307] on span "302859" at bounding box center [335, 308] width 33 height 10
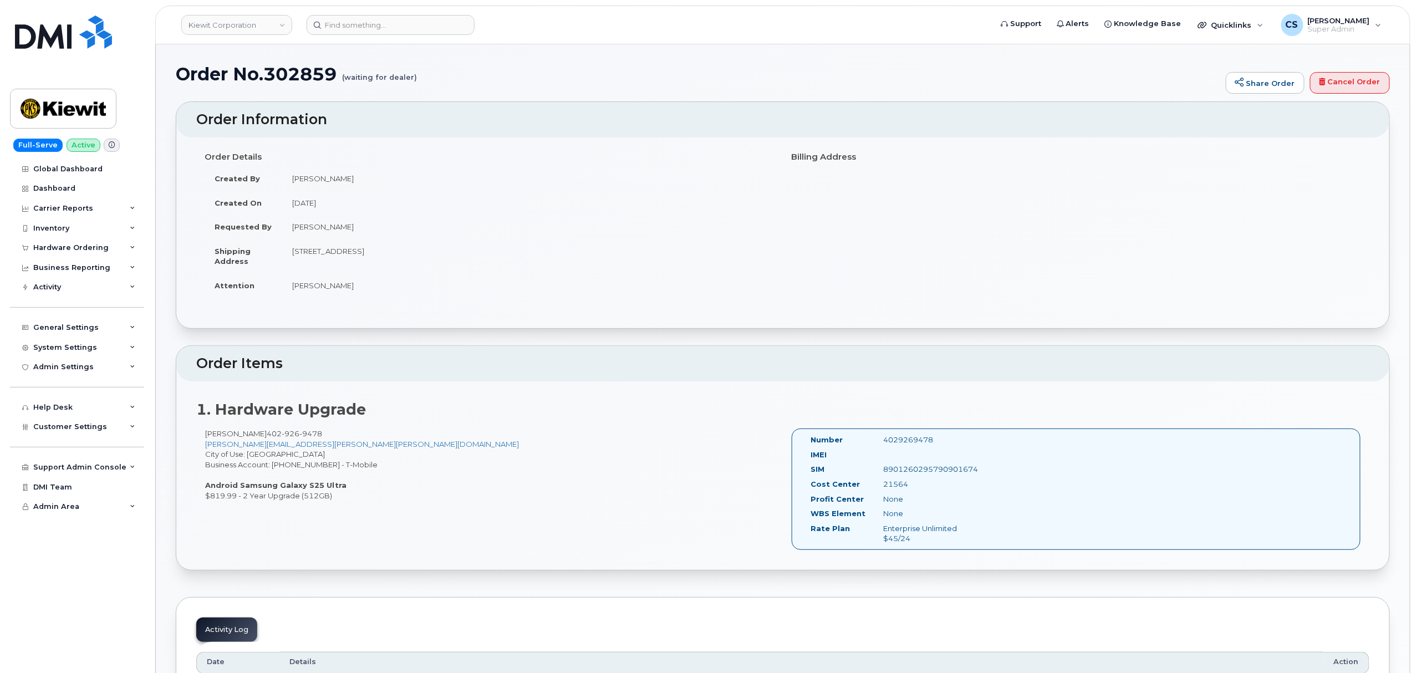
click at [919, 441] on div "4029269478" at bounding box center [927, 440] width 102 height 11
copy div "4029269478"
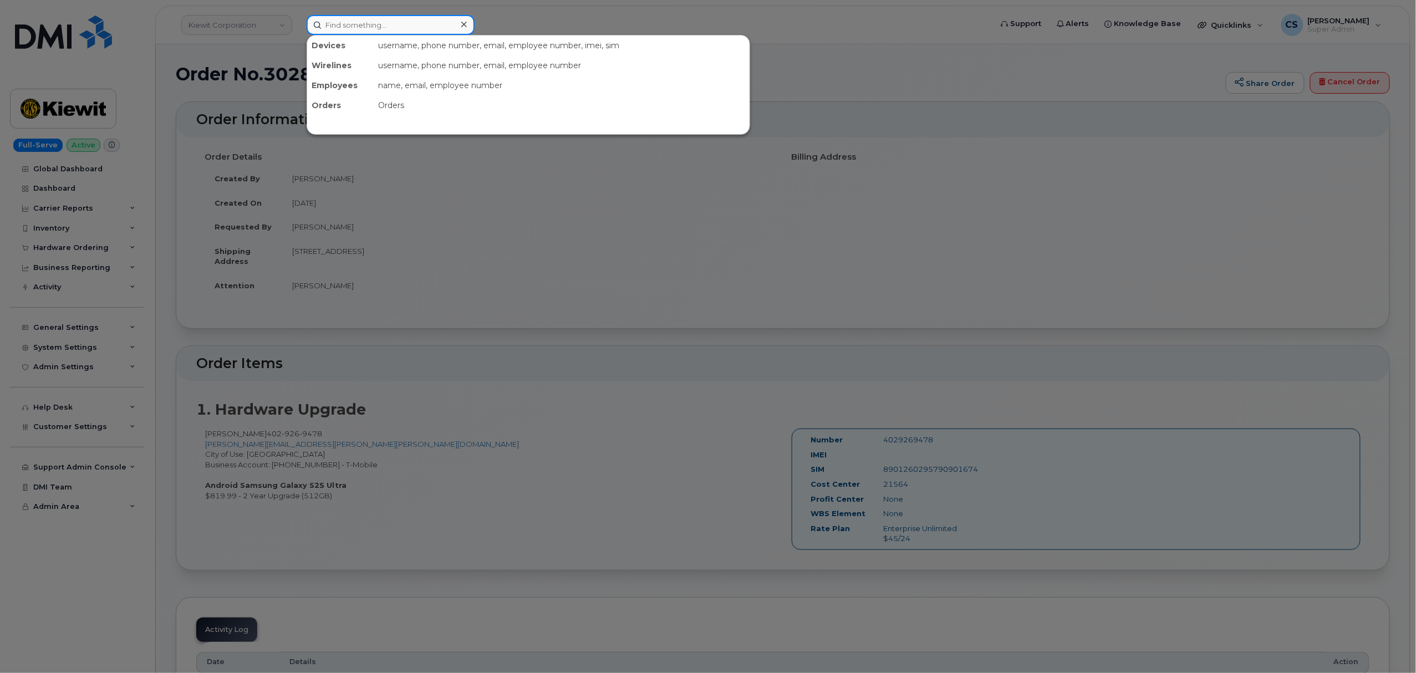
click at [398, 29] on input at bounding box center [391, 25] width 168 height 20
paste input "5189486447"
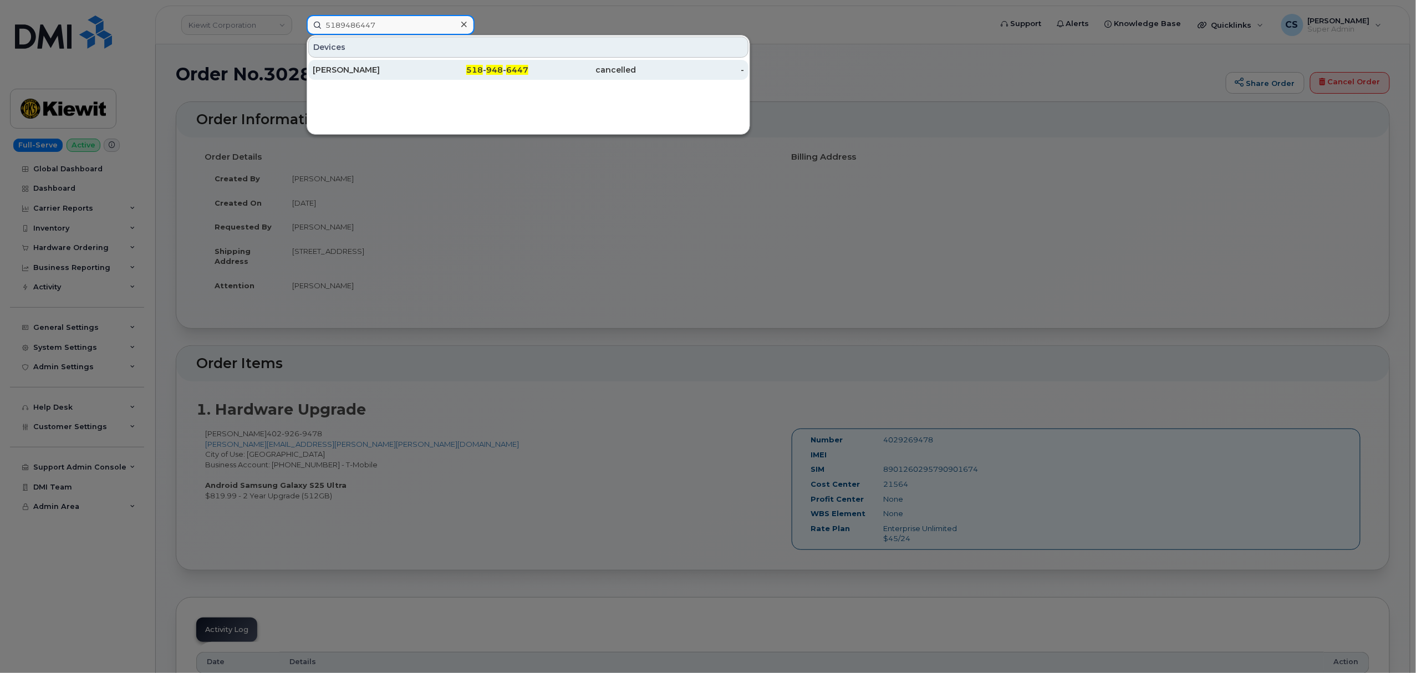
type input "5189486447"
click at [496, 69] on span "948" at bounding box center [494, 70] width 17 height 10
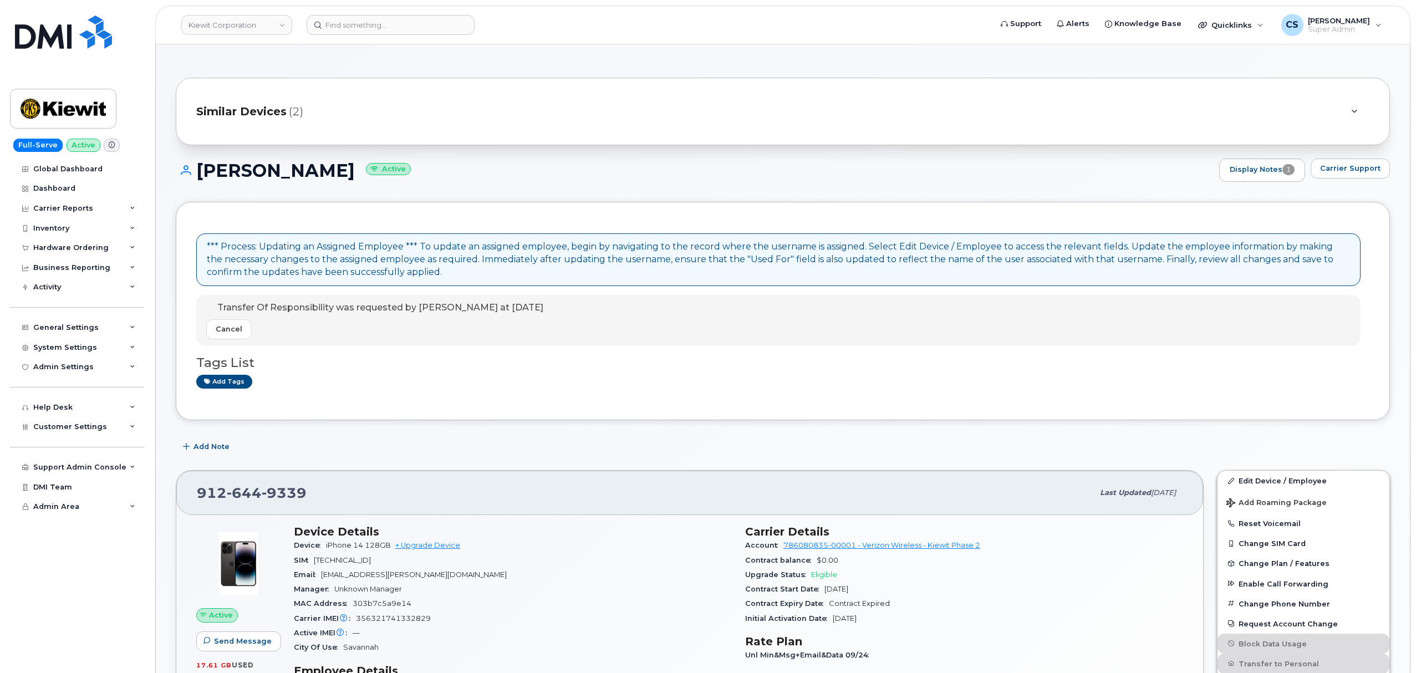
scroll to position [147, 0]
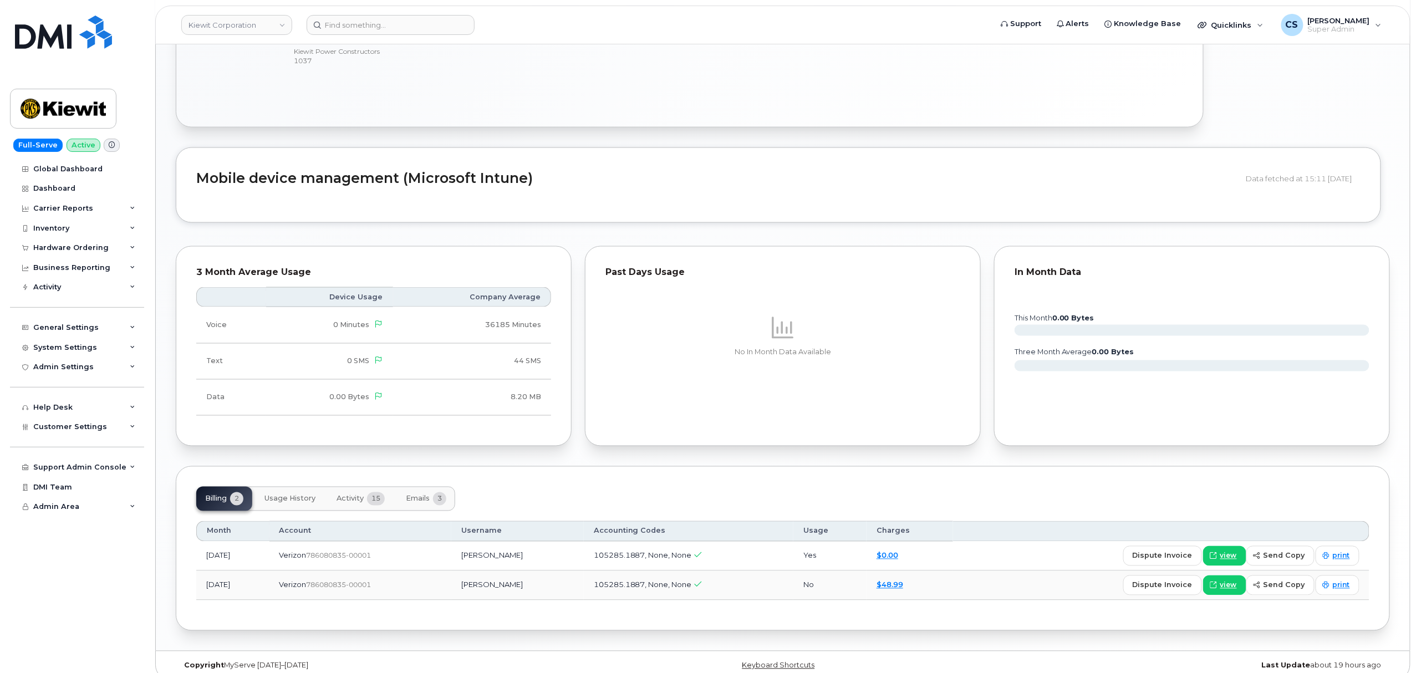
scroll to position [736, 0]
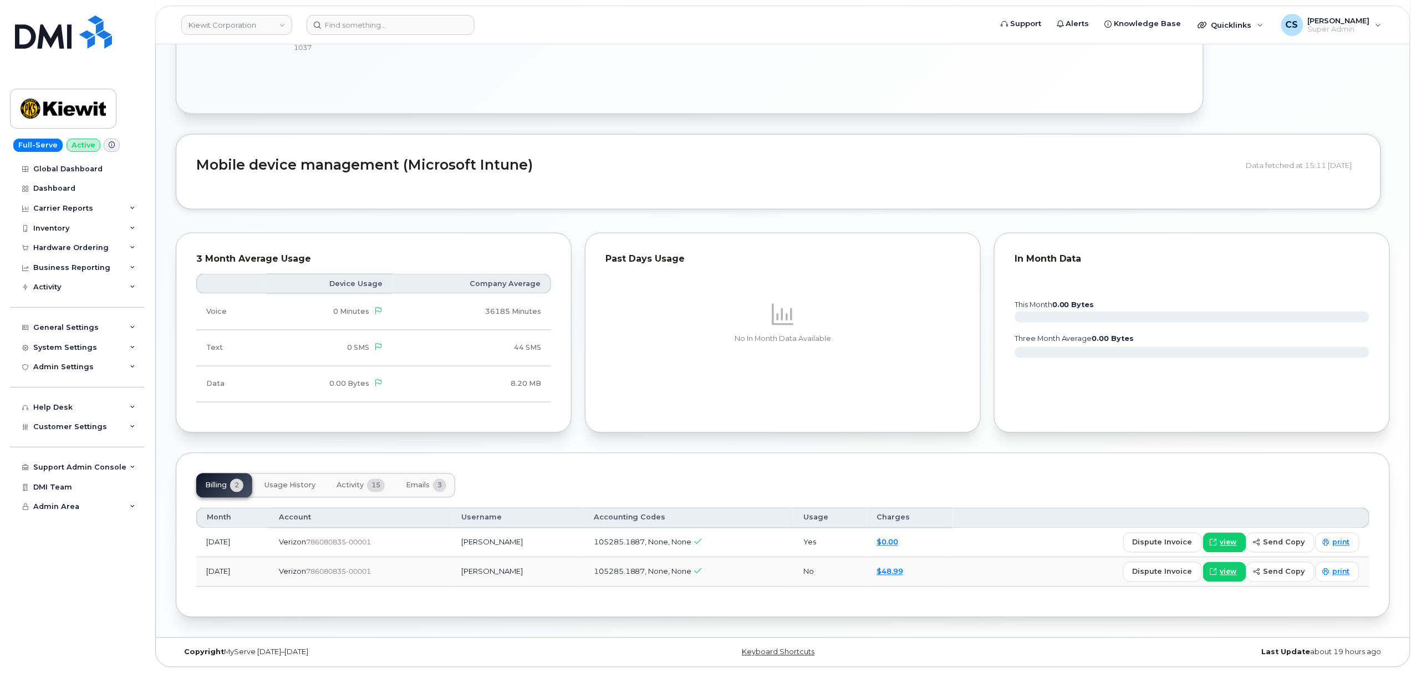
click at [355, 485] on span "Activity" at bounding box center [350, 485] width 27 height 9
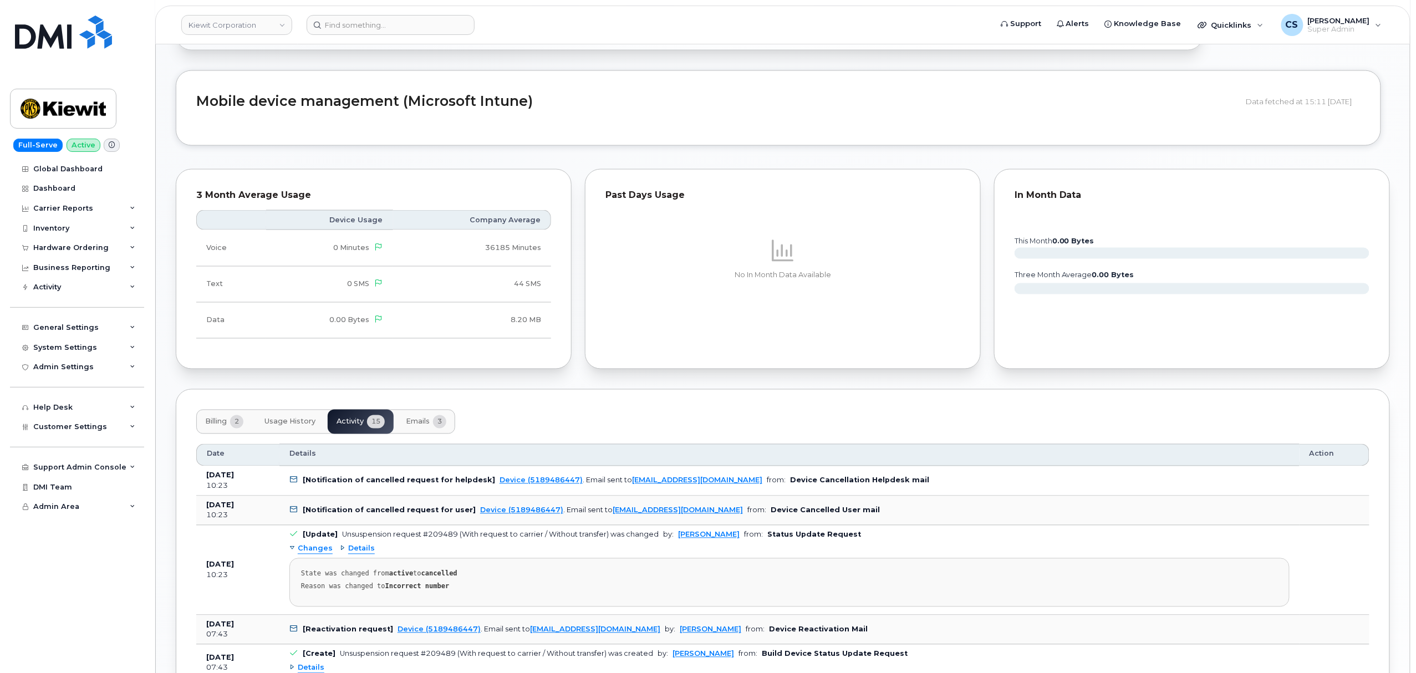
scroll to position [884, 0]
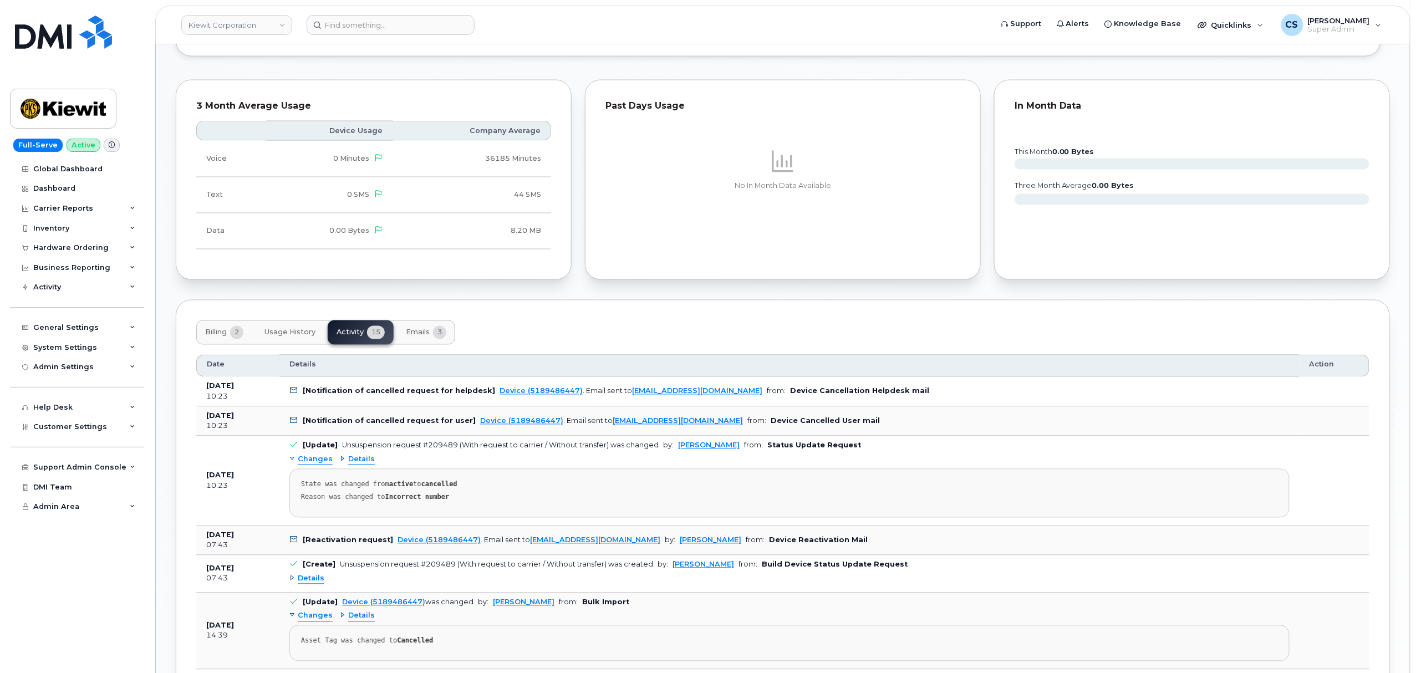
click at [352, 465] on span "Details" at bounding box center [361, 460] width 27 height 11
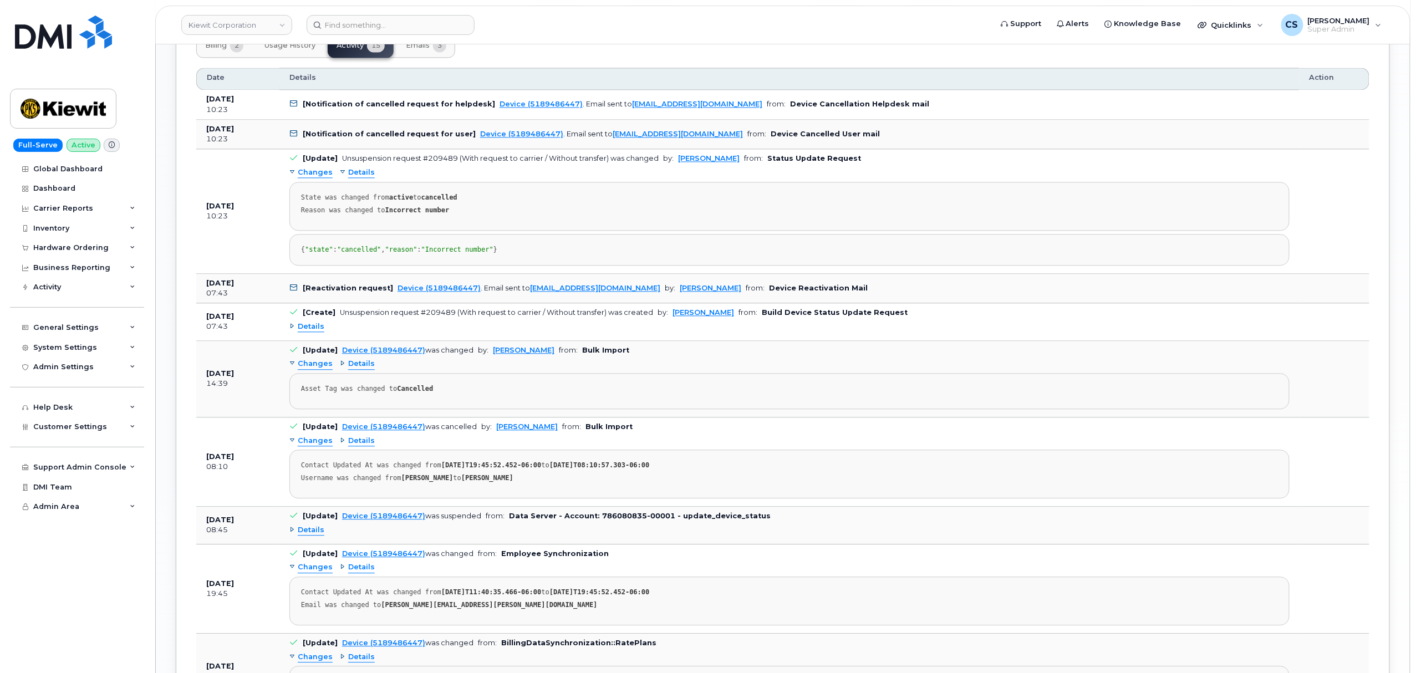
scroll to position [1183, 0]
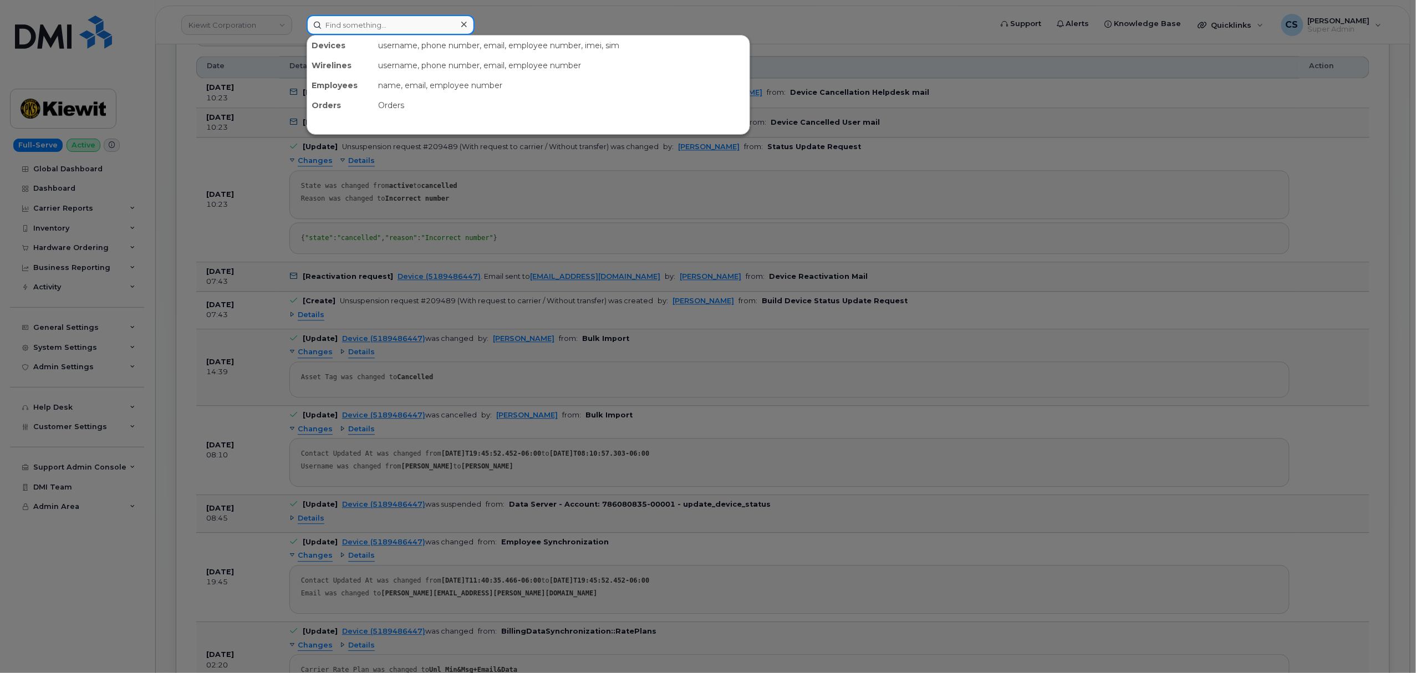
click at [398, 26] on input at bounding box center [391, 25] width 168 height 20
paste input "302859"
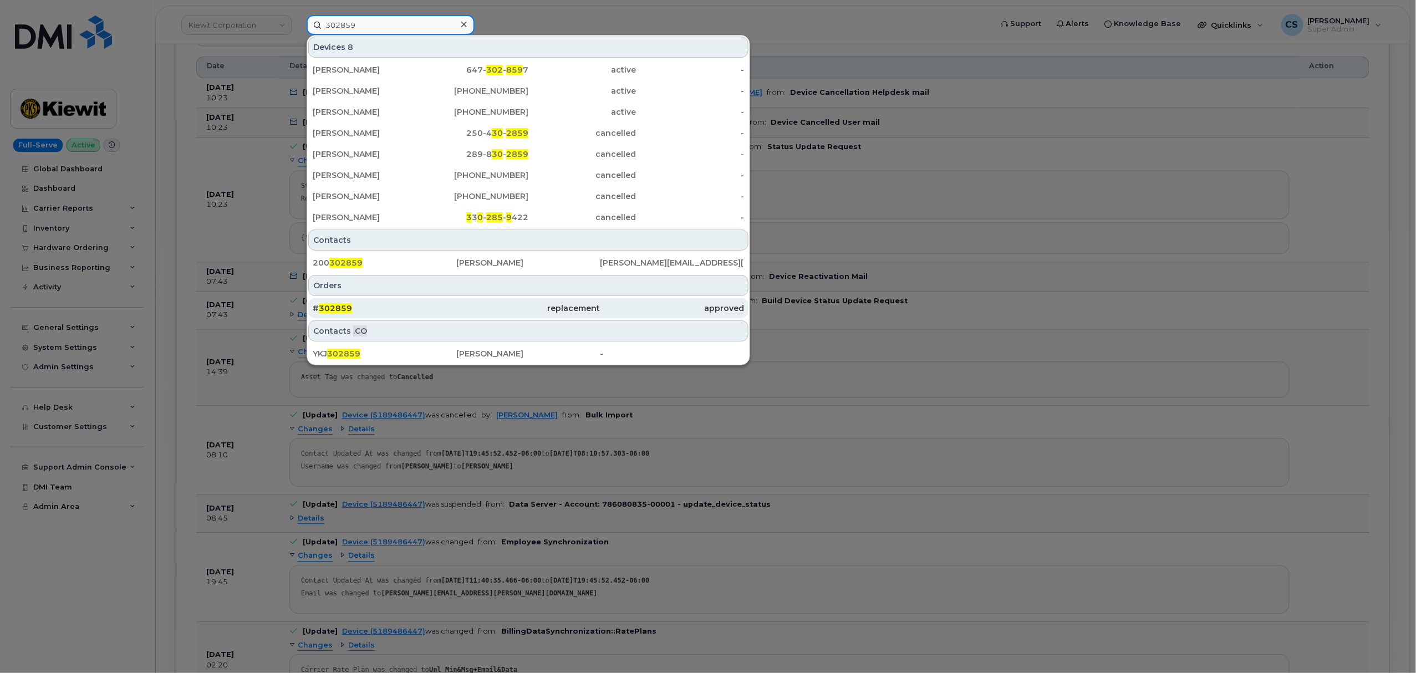
type input "302859"
click at [340, 307] on span "302859" at bounding box center [335, 308] width 33 height 10
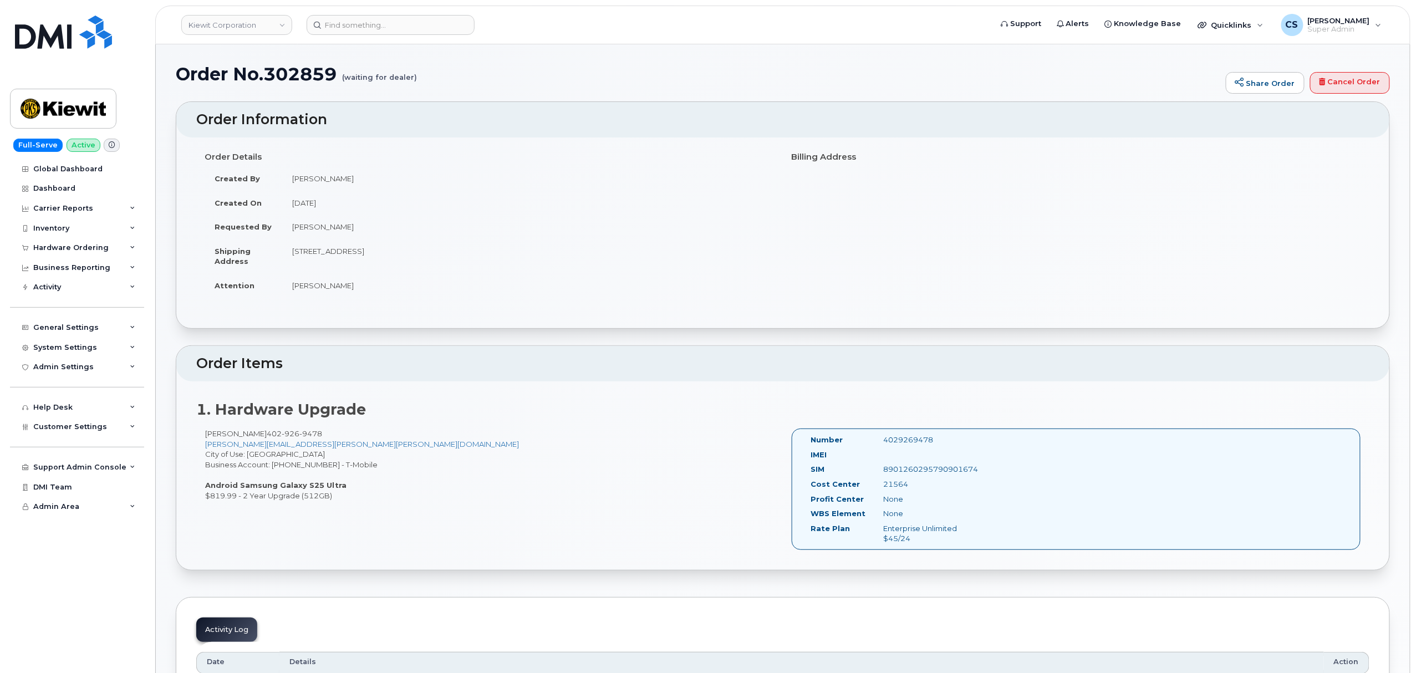
click at [916, 437] on div "4029269478" at bounding box center [927, 440] width 102 height 11
copy div "4029269478"
click at [296, 466] on div "Brett Bock 402 926 9478 brett.bock@kiewit.com City of Use: Omaha Business Accou…" at bounding box center [489, 465] width 587 height 72
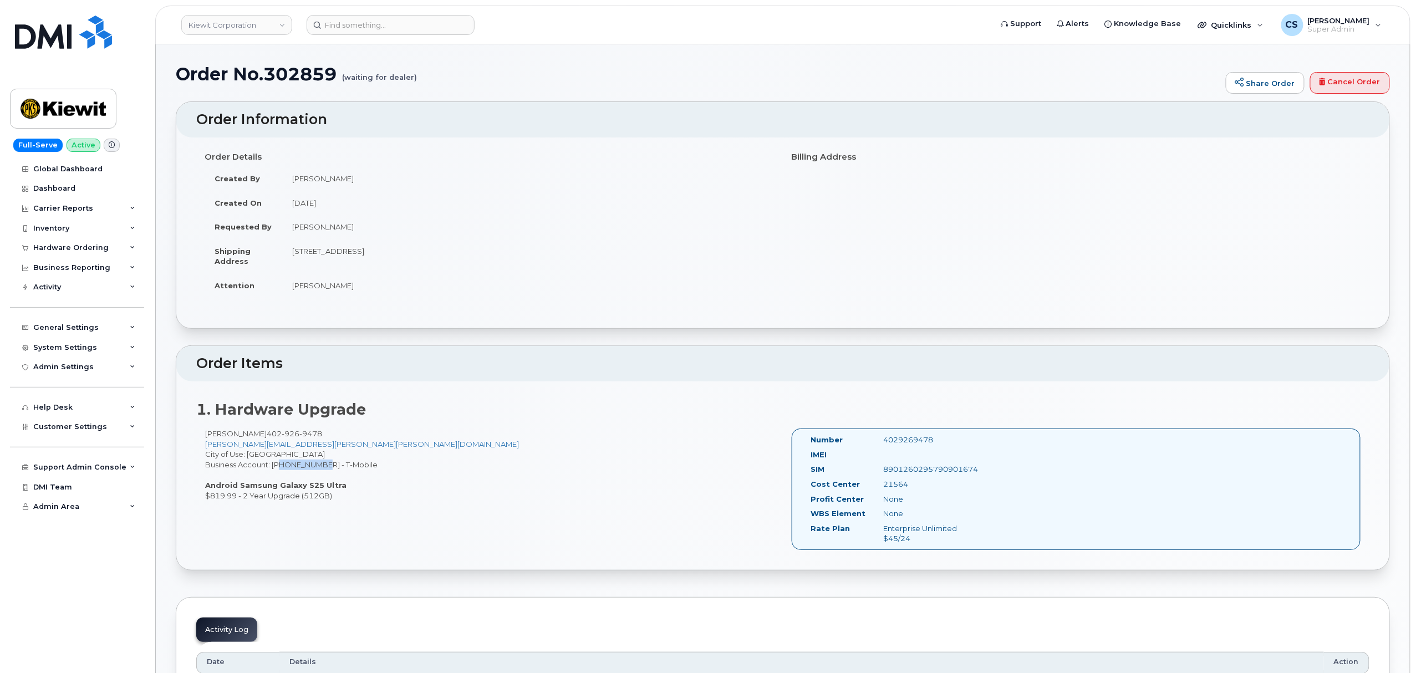
copy div "973402207"
drag, startPoint x: 205, startPoint y: 484, endPoint x: 338, endPoint y: 484, distance: 133.1
click at [338, 484] on div "Brett Bock 402 926 9478 brett.bock@kiewit.com City of Use: Omaha Business Accou…" at bounding box center [489, 465] width 587 height 72
copy strong "Android Samsung Galaxy S25 Ultra"
drag, startPoint x: 205, startPoint y: 499, endPoint x: 335, endPoint y: 497, distance: 130.3
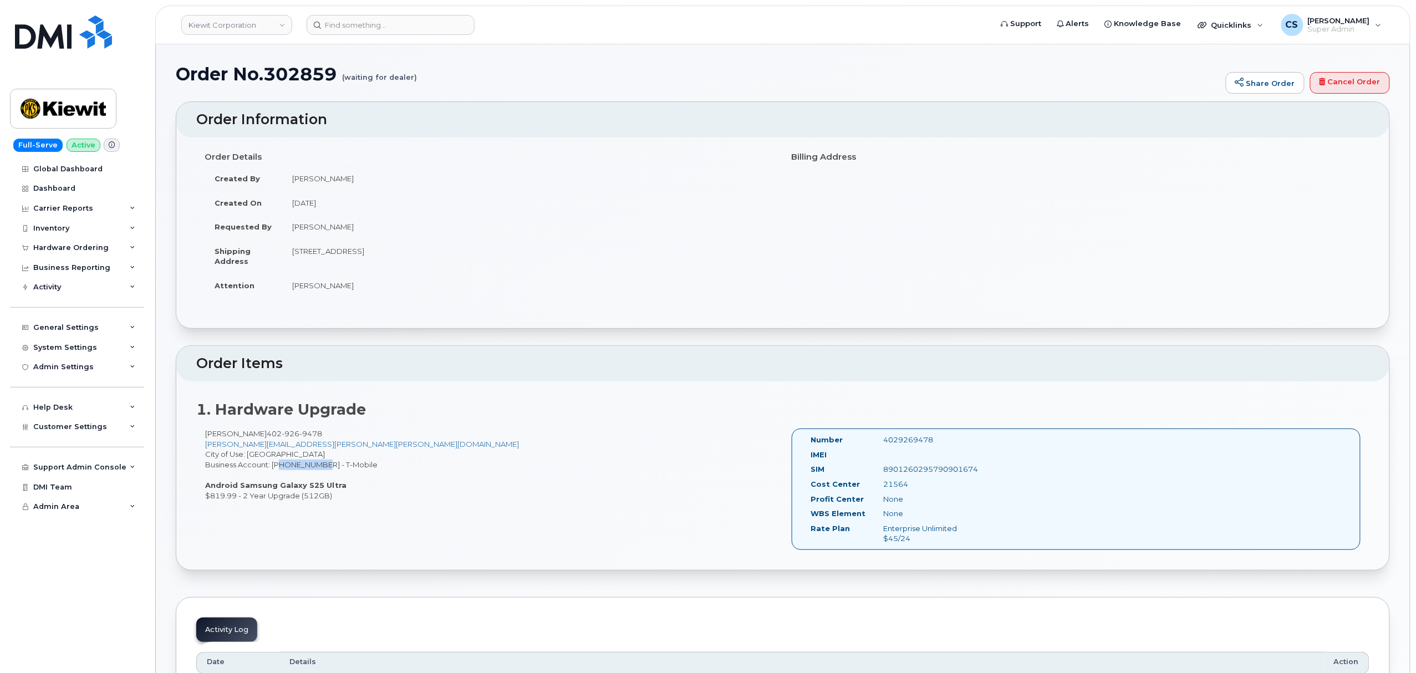
click at [335, 497] on div "Brett Bock 402 926 9478 brett.bock@kiewit.com City of Use: Omaha Business Accou…" at bounding box center [489, 465] width 587 height 72
copy div "$819.99 - 2 Year Upgrade (512GB)"
